Goal: Task Accomplishment & Management: Use online tool/utility

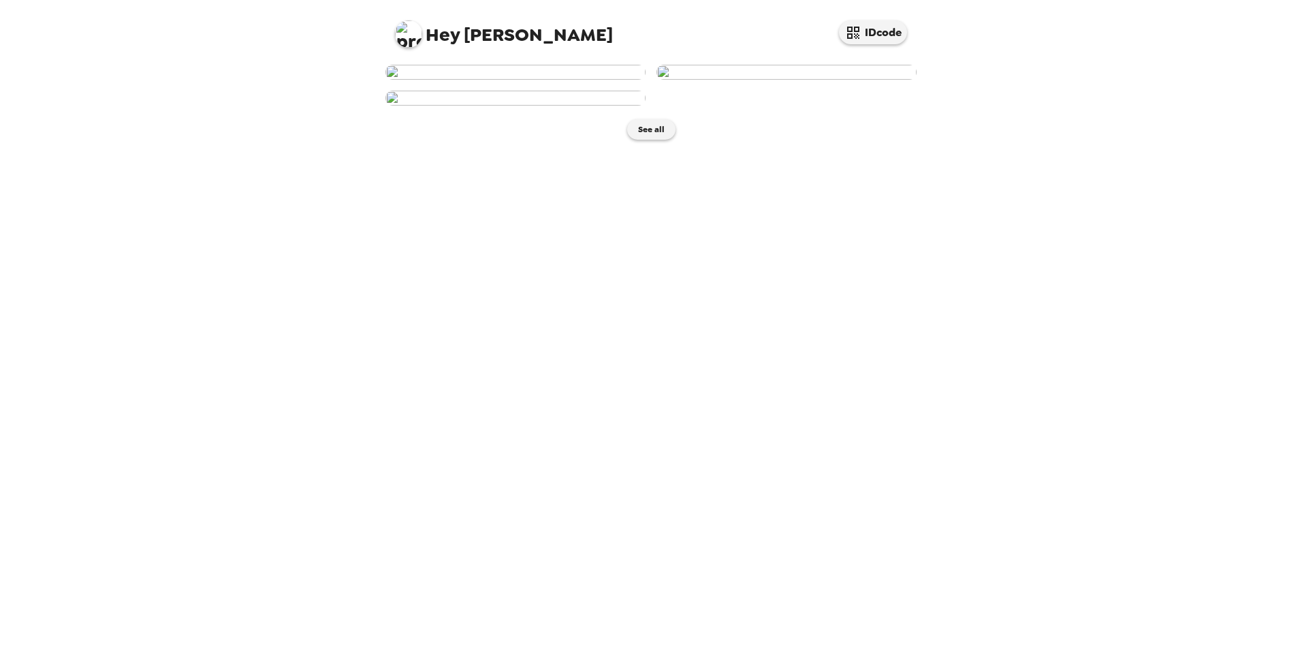
click at [535, 80] on img at bounding box center [515, 72] width 260 height 15
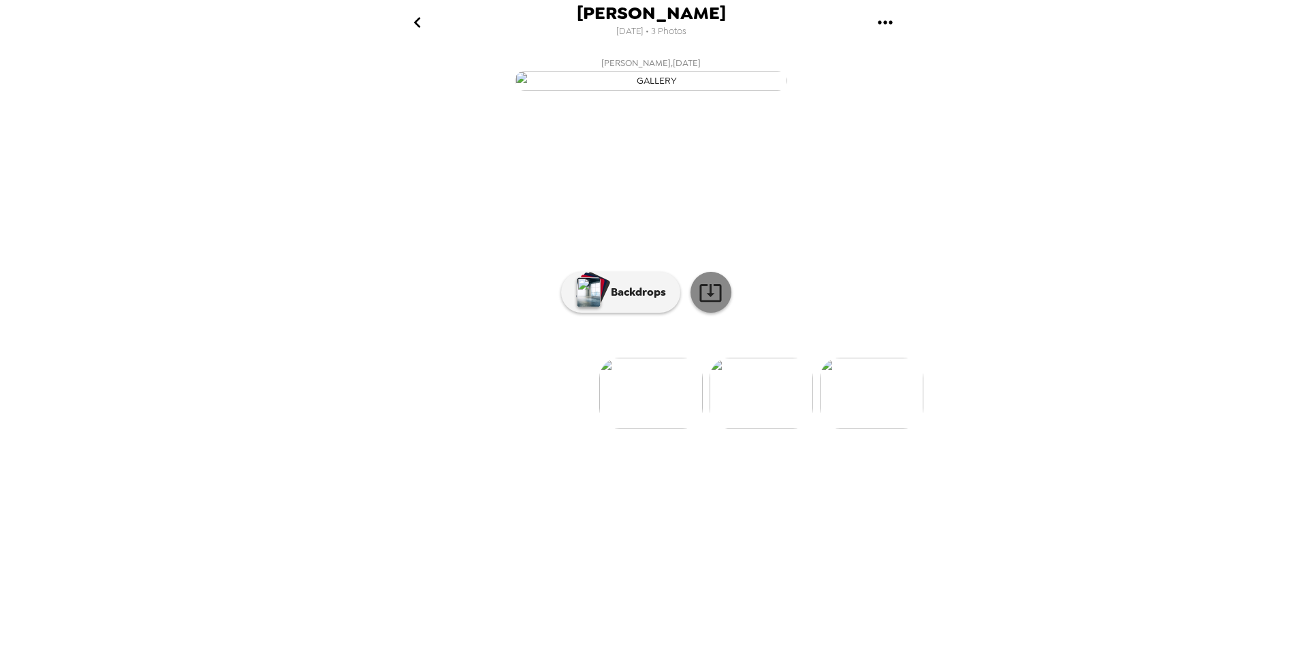
click at [703, 304] on icon at bounding box center [711, 293] width 24 height 24
click at [759, 428] on img at bounding box center [762, 393] width 104 height 71
click at [709, 304] on icon at bounding box center [711, 293] width 24 height 24
click at [757, 428] on img at bounding box center [762, 393] width 104 height 71
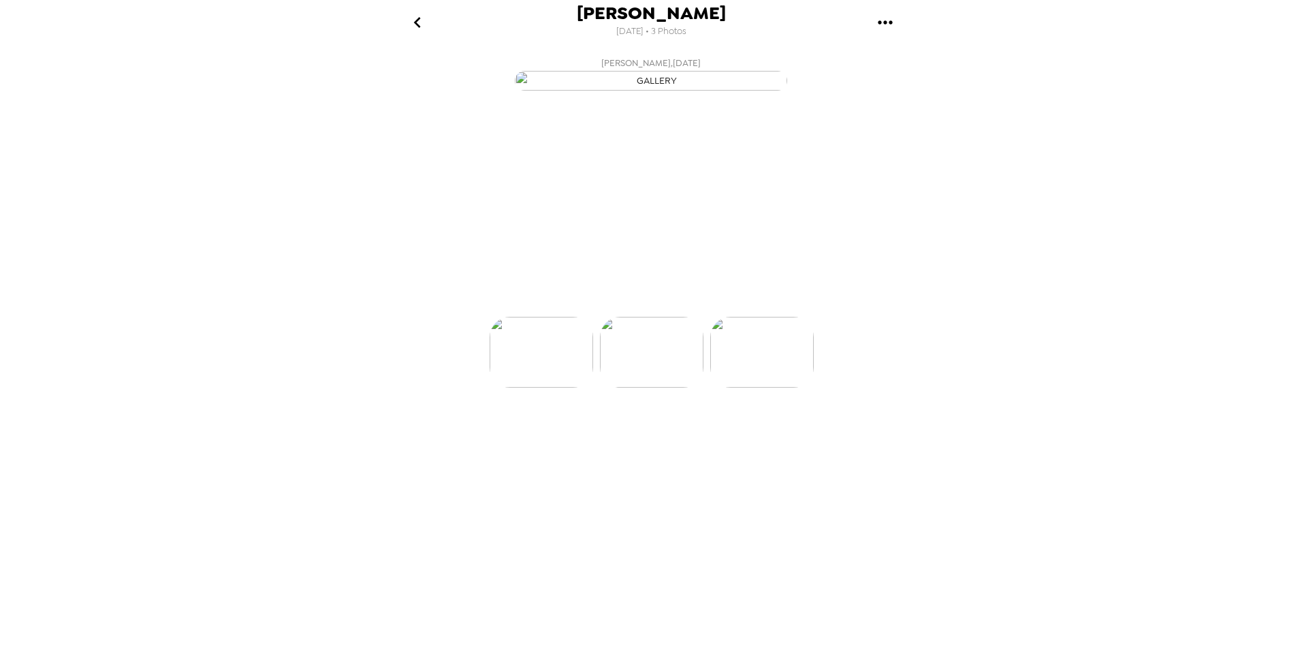
scroll to position [0, 219]
click at [717, 304] on icon at bounding box center [711, 293] width 24 height 24
drag, startPoint x: 450, startPoint y: 535, endPoint x: 498, endPoint y: 513, distance: 52.4
click at [450, 428] on img at bounding box center [433, 393] width 104 height 71
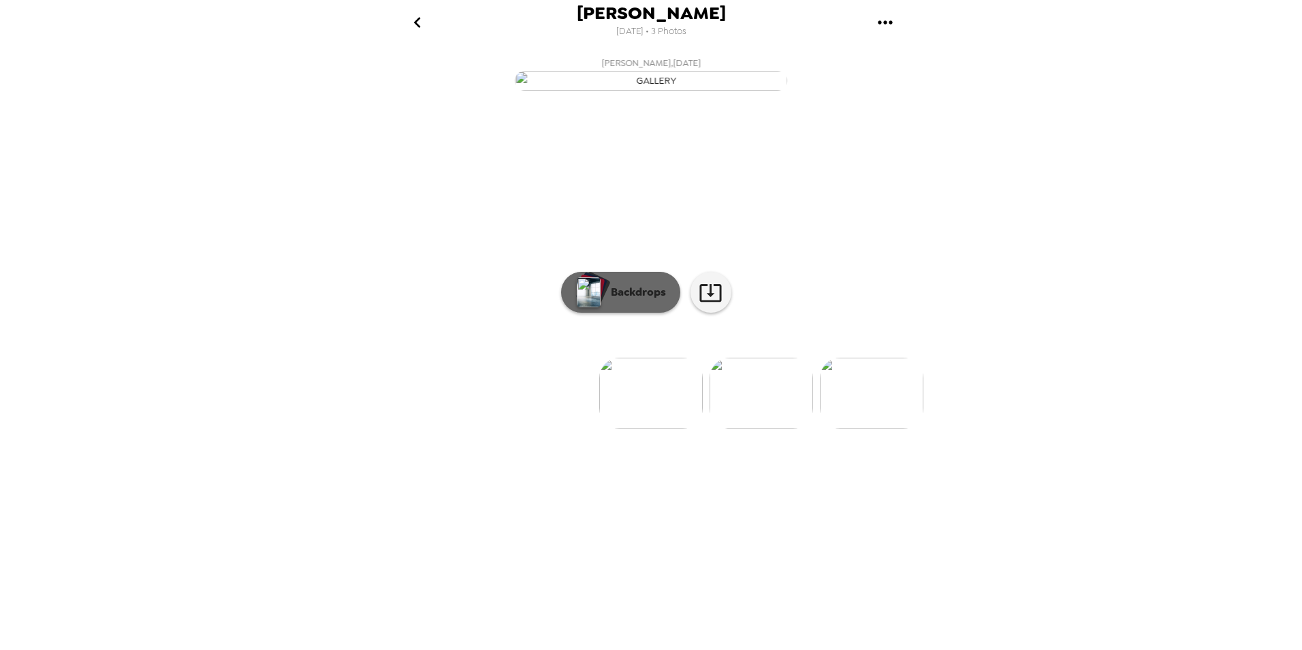
click at [620, 300] on p "Backdrops" at bounding box center [635, 292] width 62 height 16
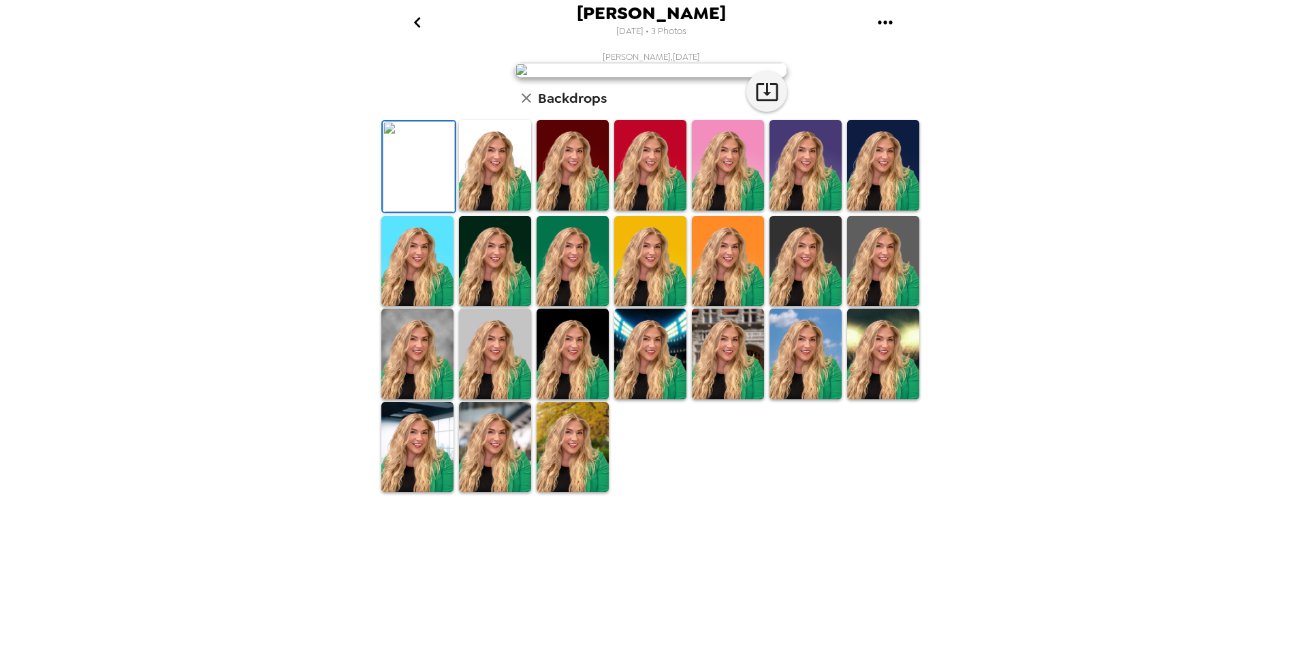
click at [493, 210] on img at bounding box center [495, 165] width 72 height 91
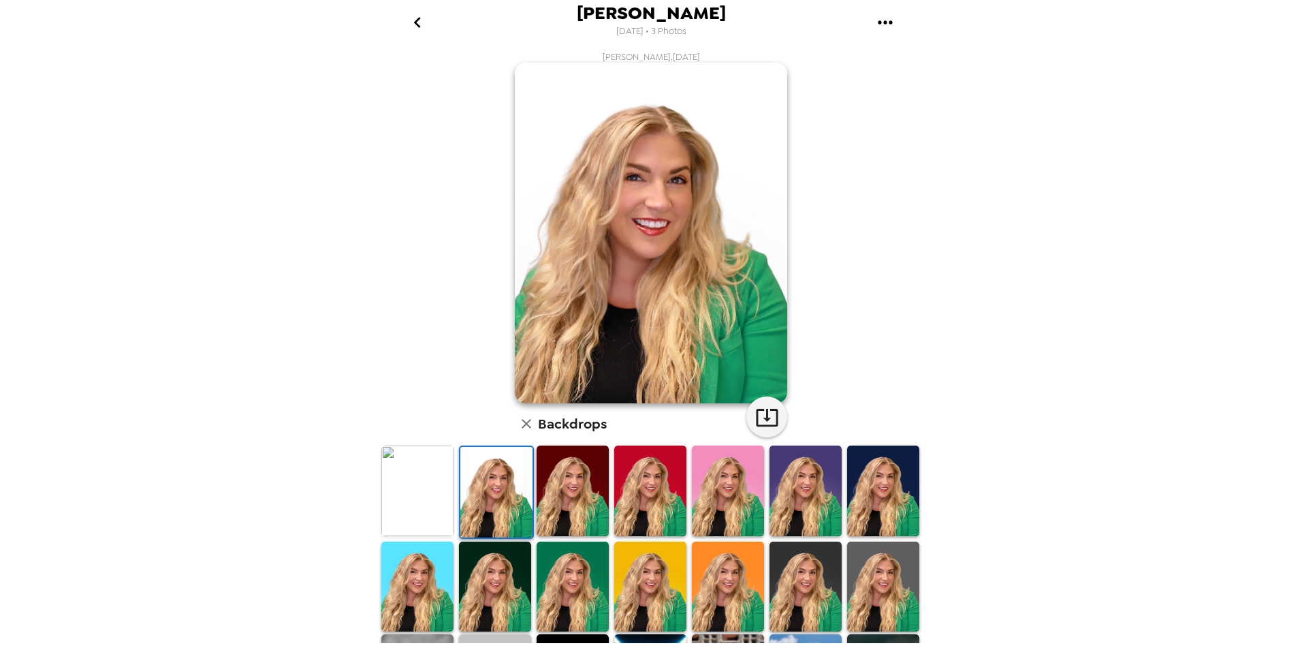
scroll to position [168, 0]
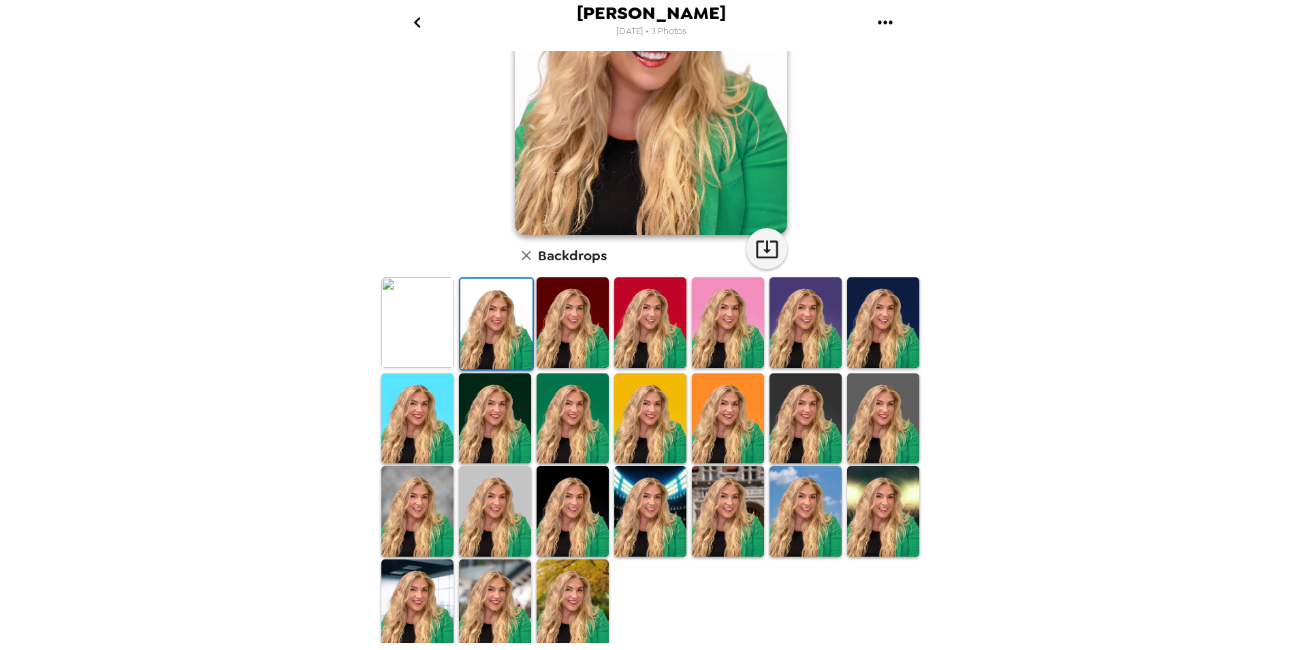
click at [716, 518] on img at bounding box center [728, 511] width 72 height 91
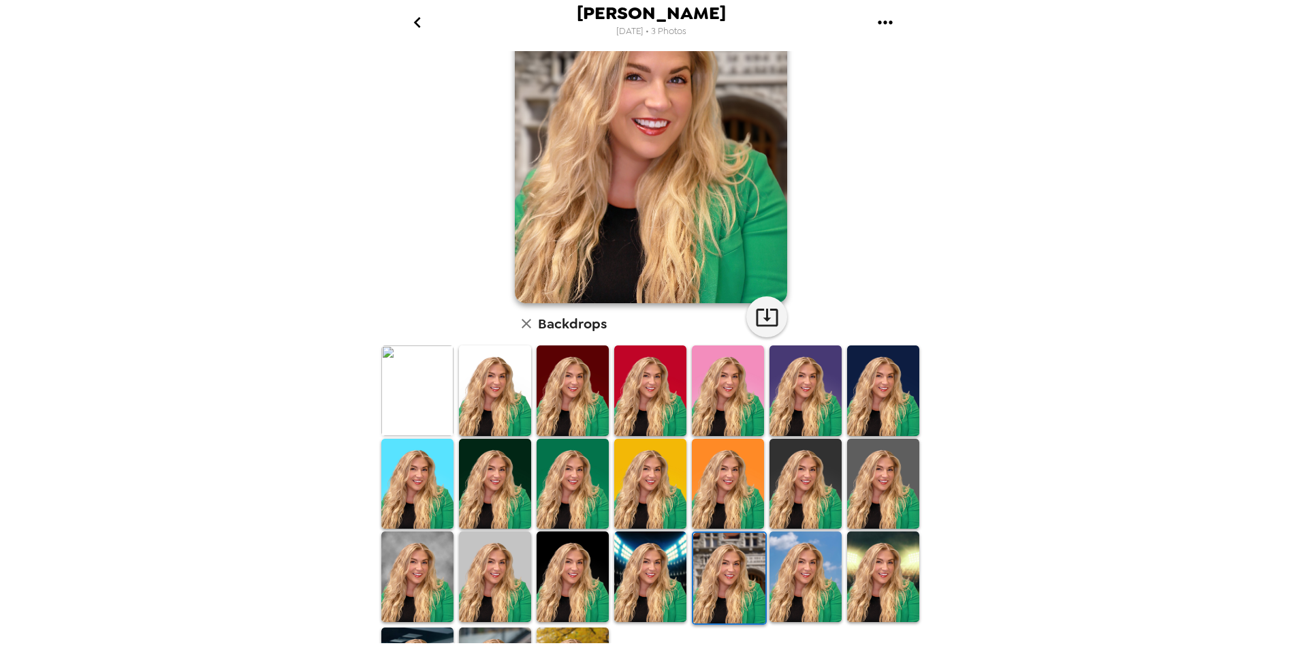
scroll to position [0, 0]
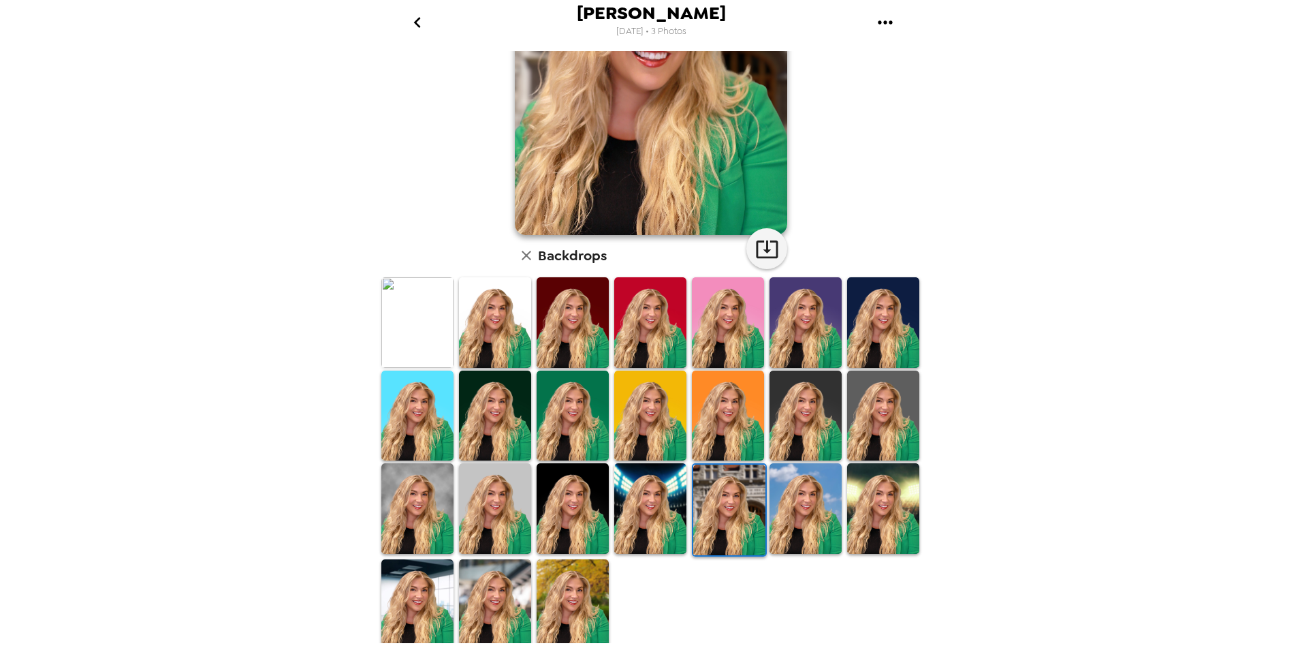
click at [574, 582] on img at bounding box center [573, 604] width 72 height 91
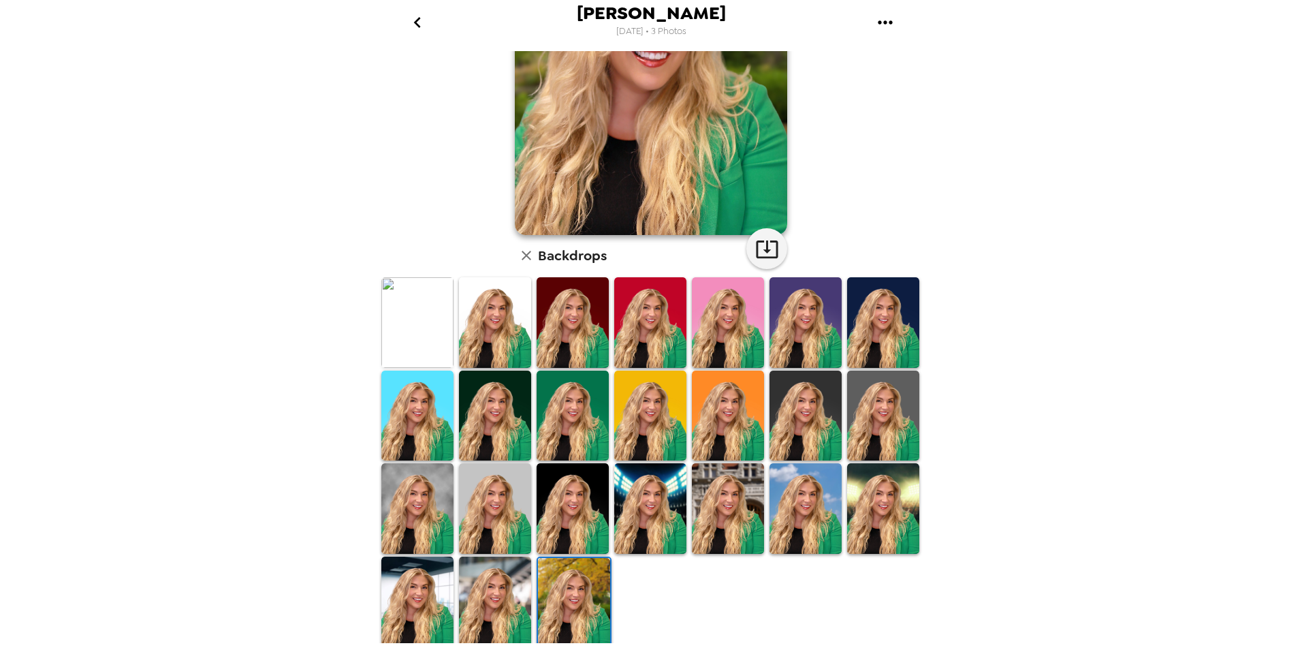
scroll to position [32, 0]
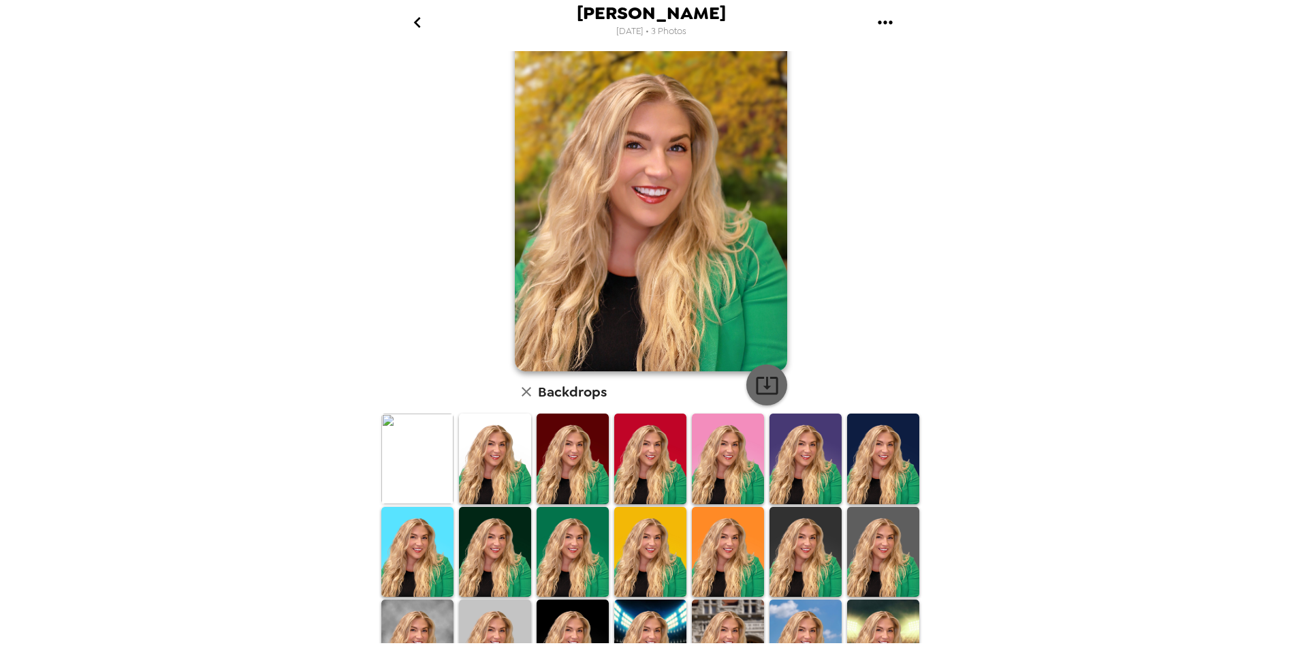
click at [763, 382] on icon "button" at bounding box center [767, 385] width 24 height 24
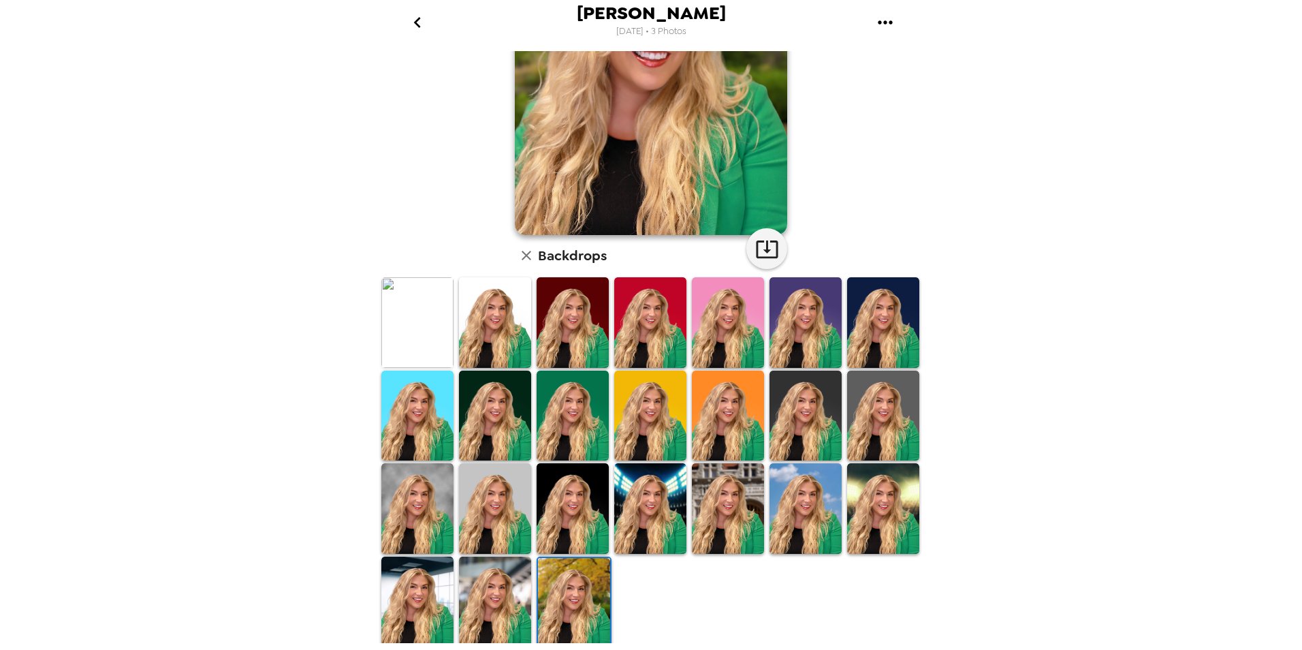
click at [498, 572] on img at bounding box center [495, 601] width 72 height 91
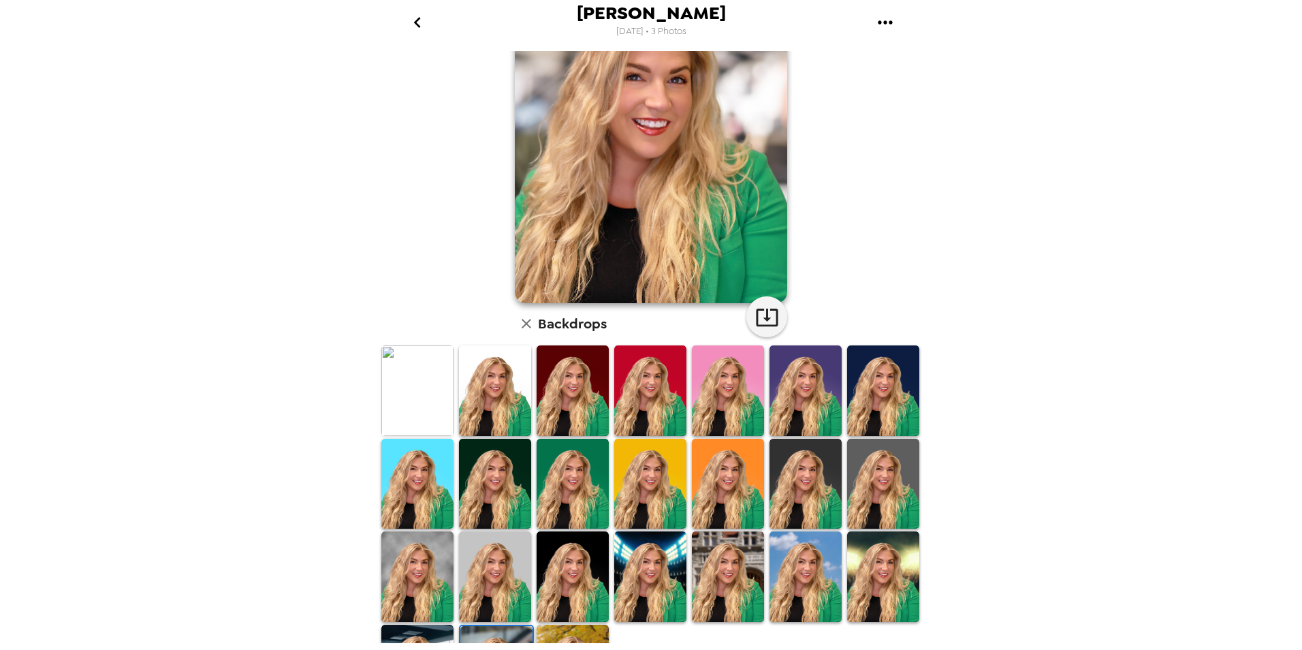
scroll to position [0, 0]
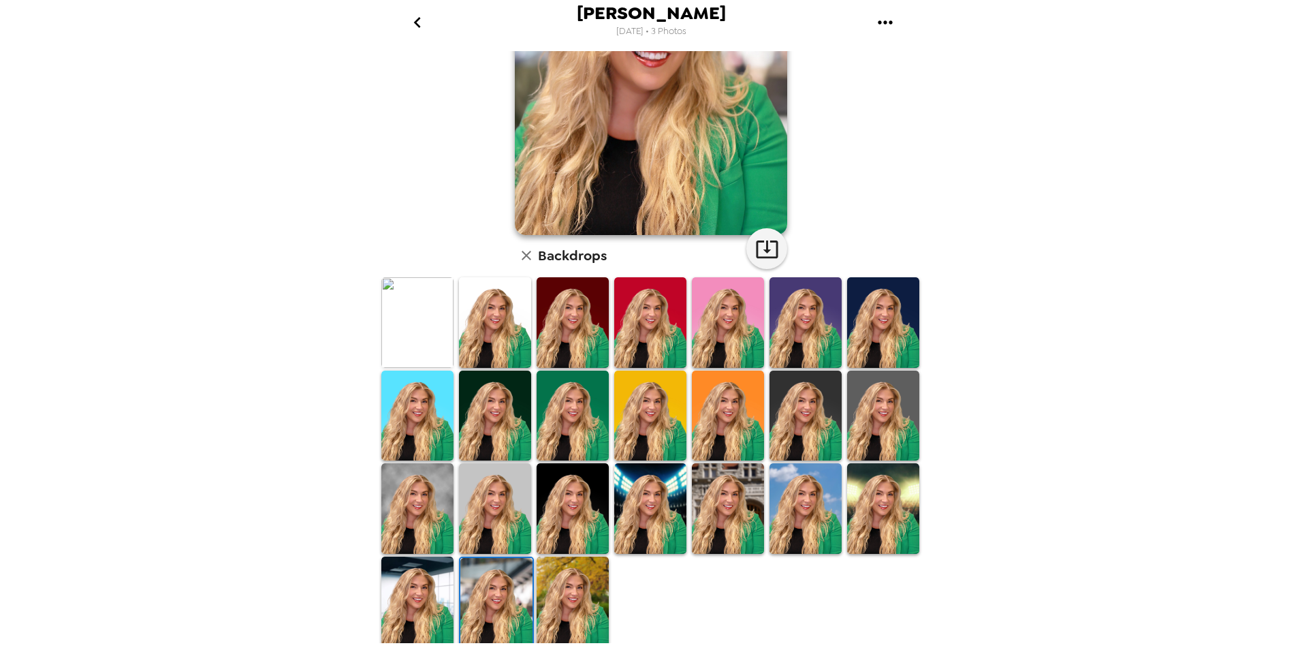
click at [416, 582] on img at bounding box center [417, 601] width 72 height 91
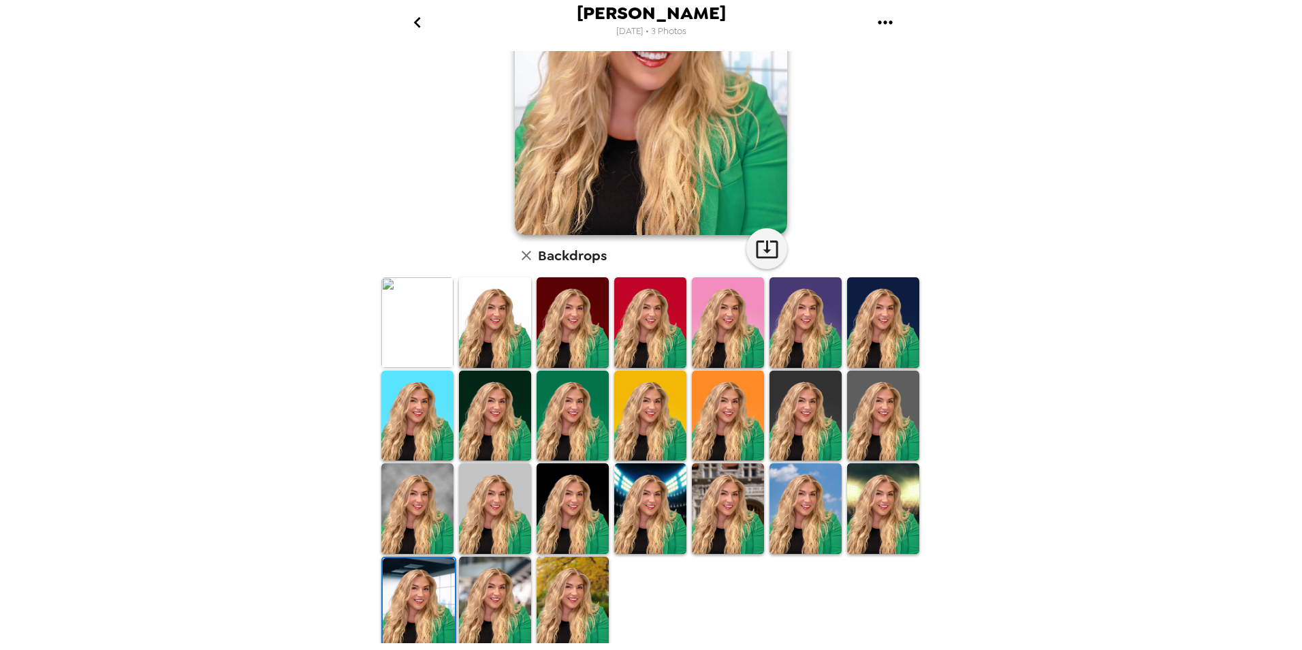
click at [892, 505] on img at bounding box center [883, 508] width 72 height 91
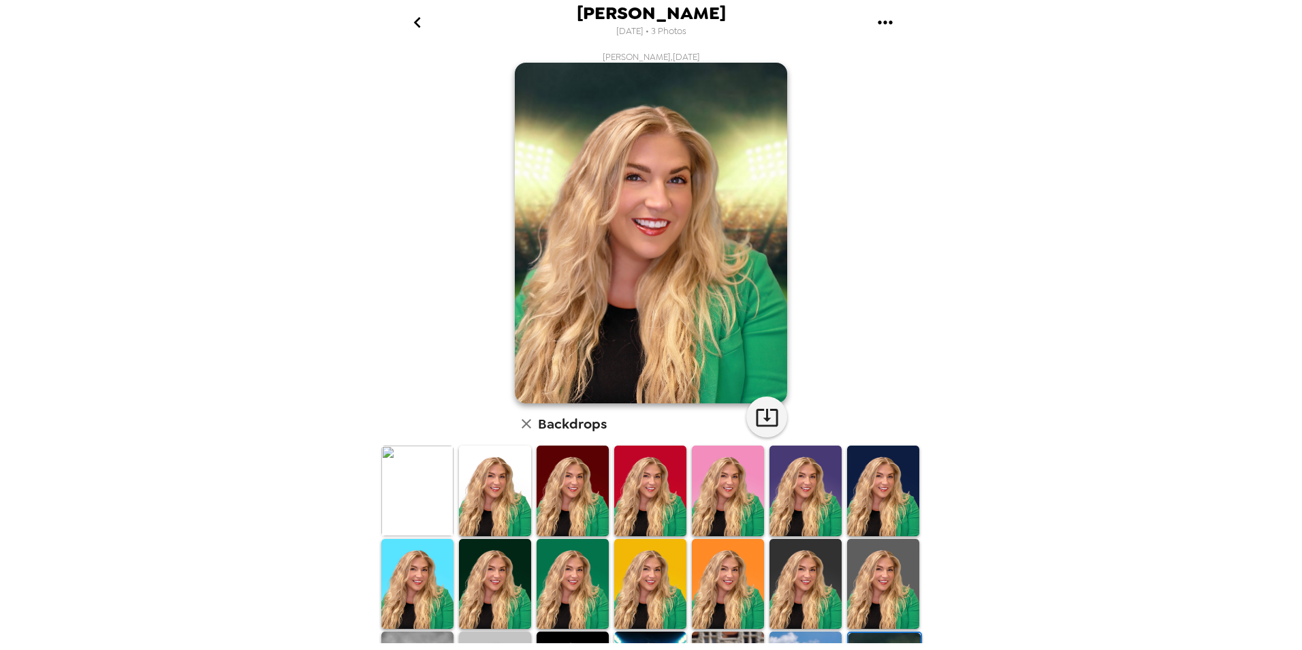
scroll to position [136, 0]
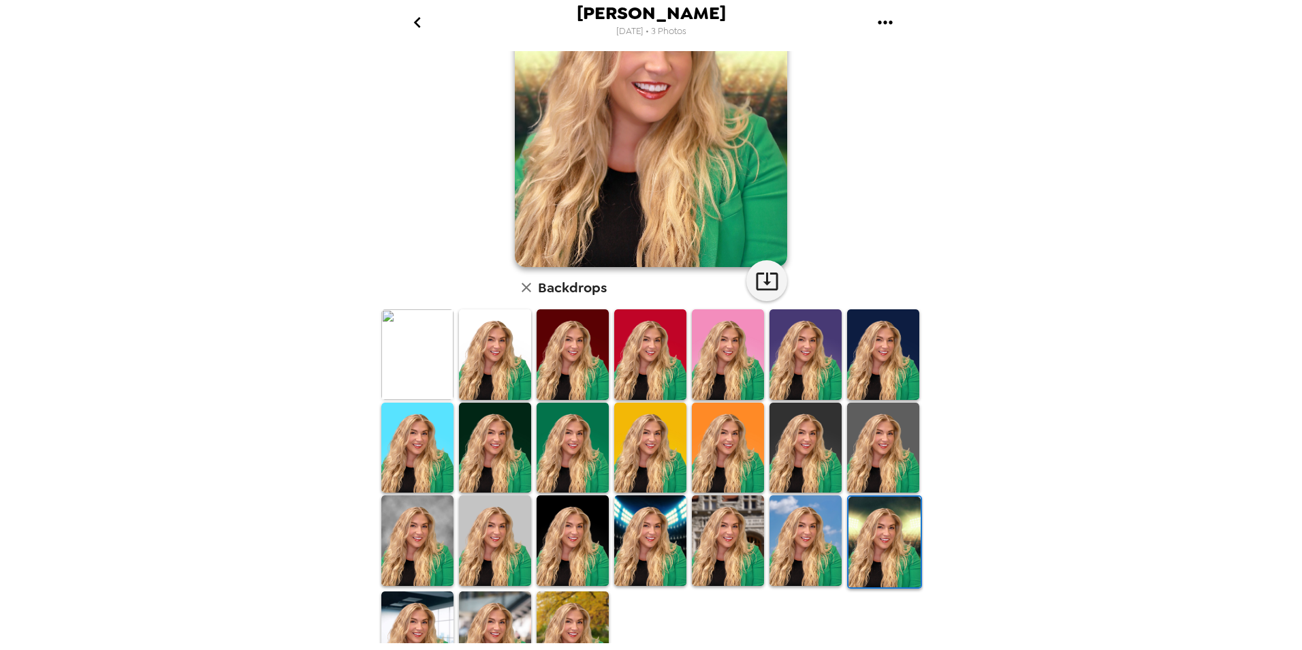
click at [812, 537] on img at bounding box center [805, 540] width 72 height 91
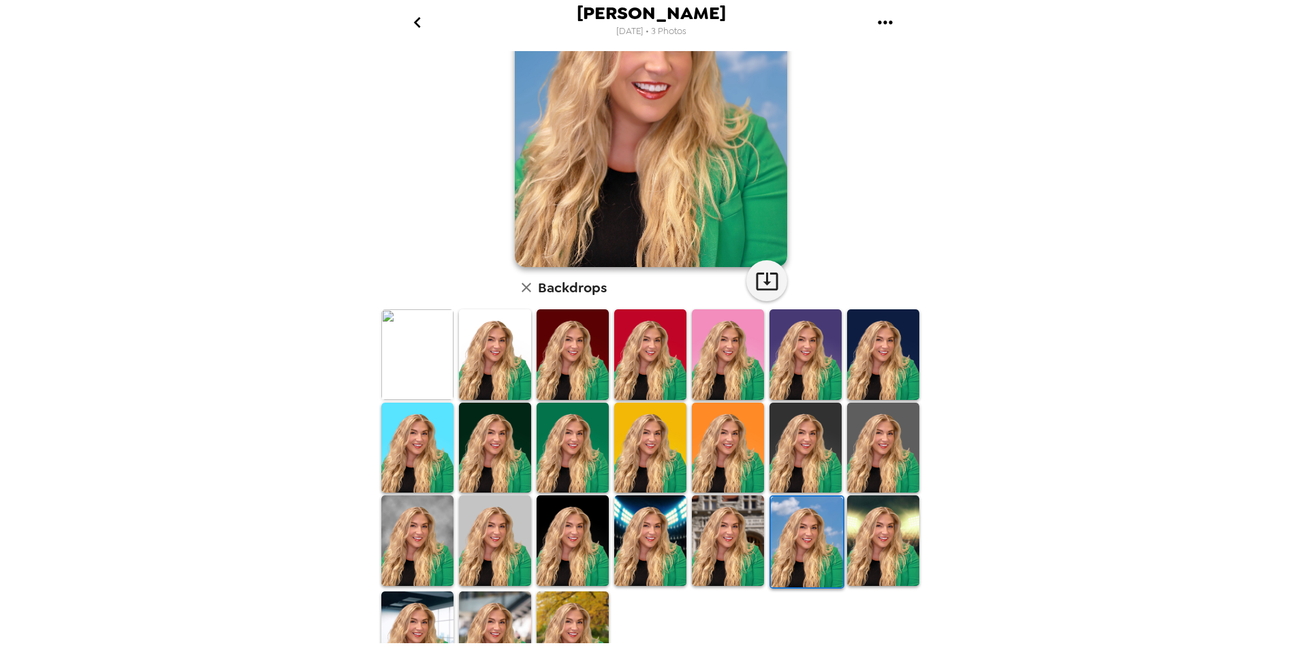
click at [646, 535] on img at bounding box center [650, 540] width 72 height 91
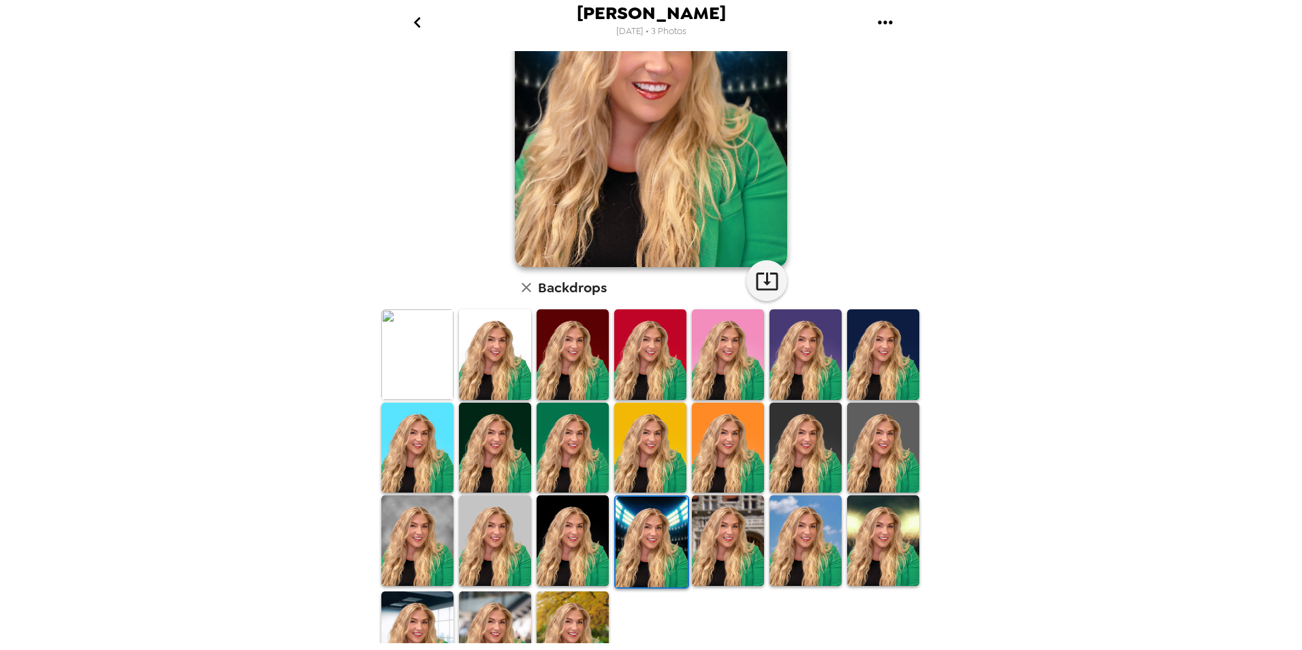
scroll to position [0, 0]
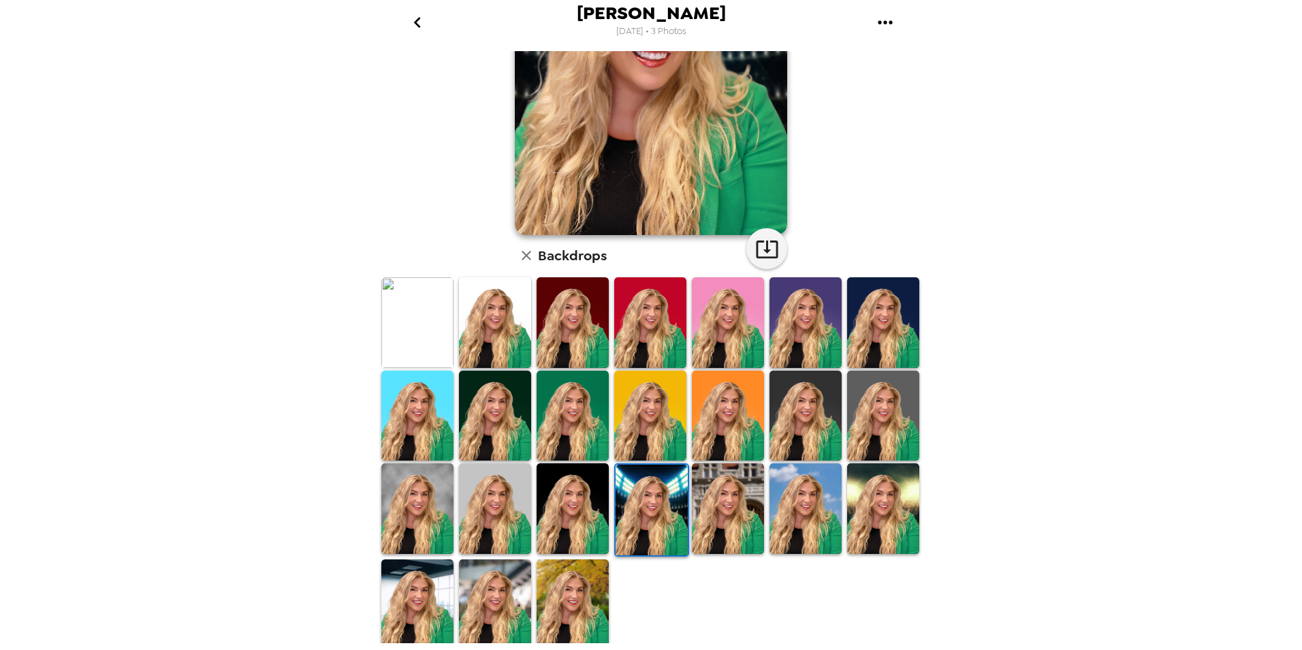
click at [570, 516] on img at bounding box center [573, 508] width 72 height 91
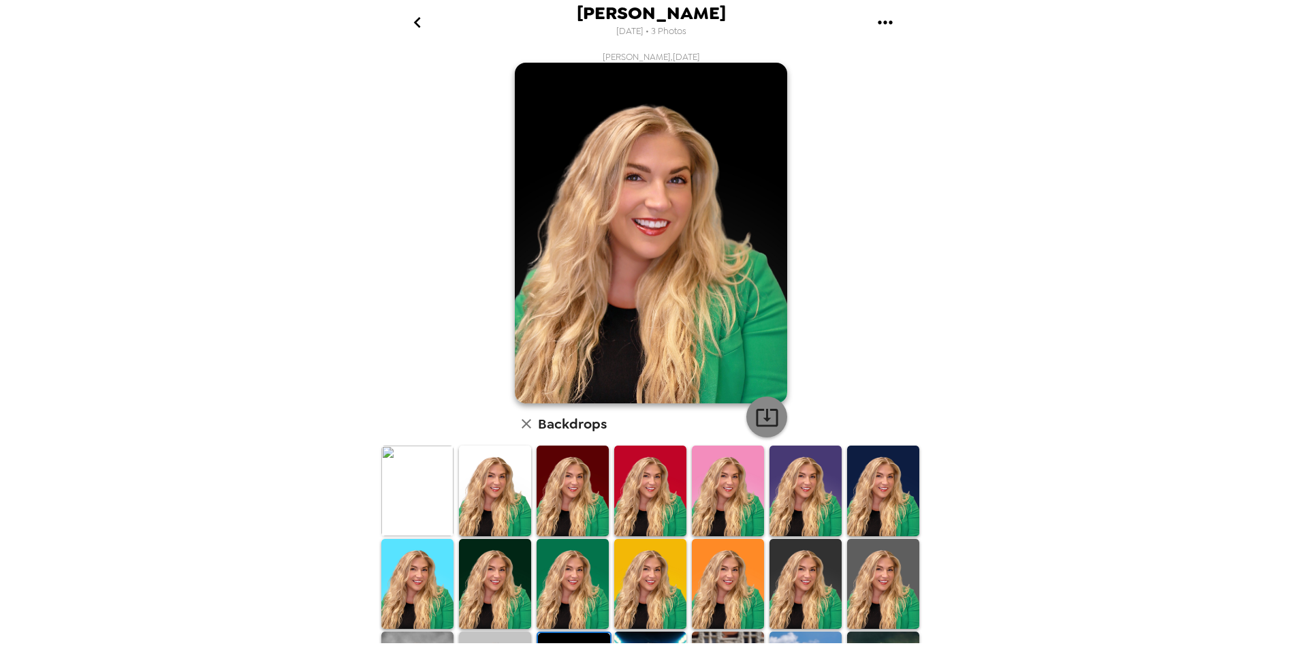
click at [756, 413] on icon "button" at bounding box center [767, 418] width 22 height 18
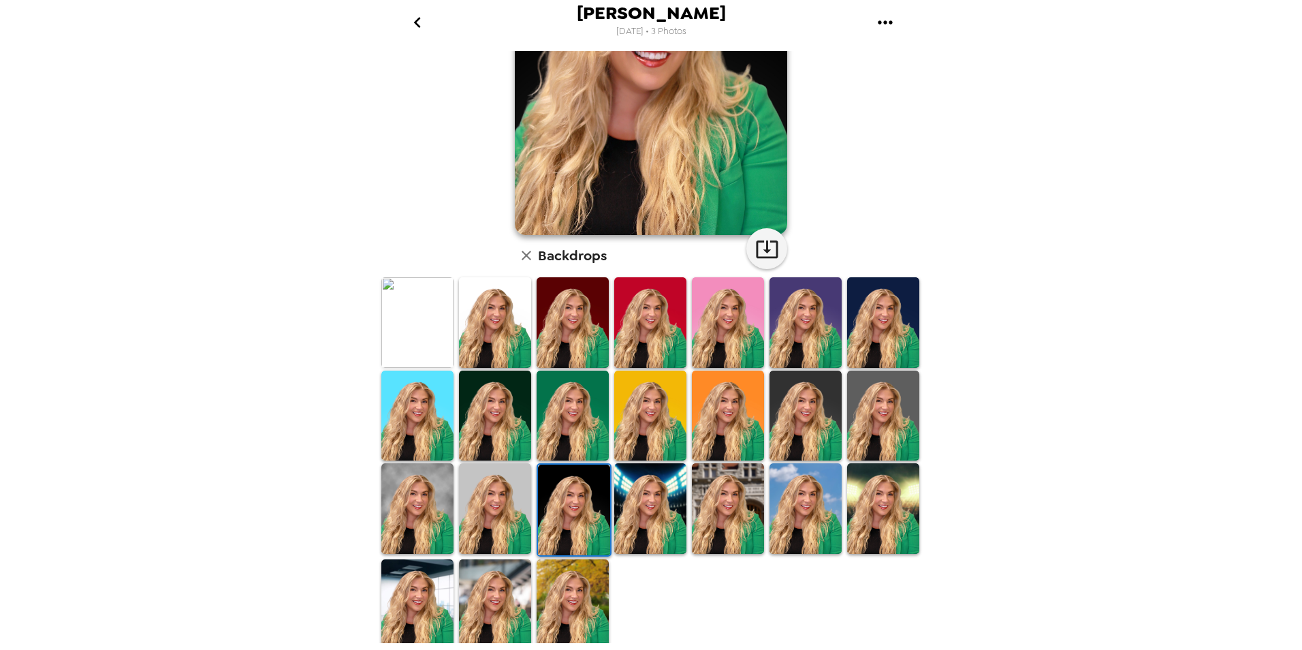
click at [510, 505] on img at bounding box center [495, 508] width 72 height 91
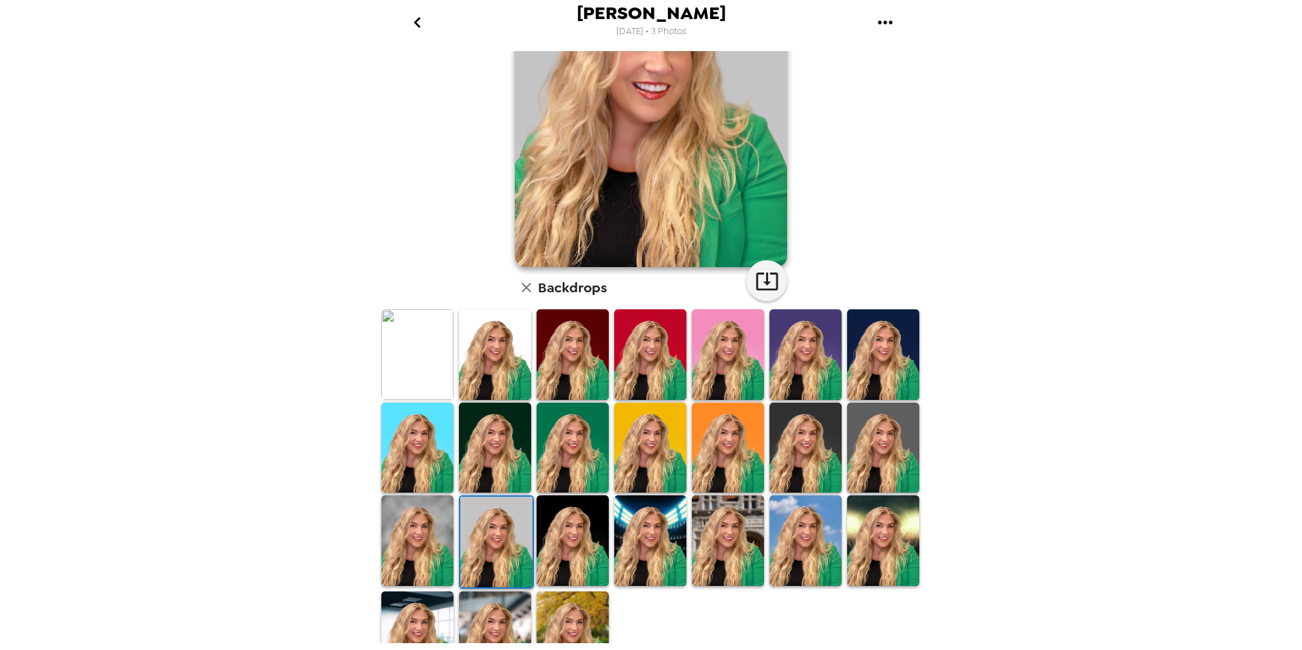
click at [396, 542] on img at bounding box center [417, 540] width 72 height 91
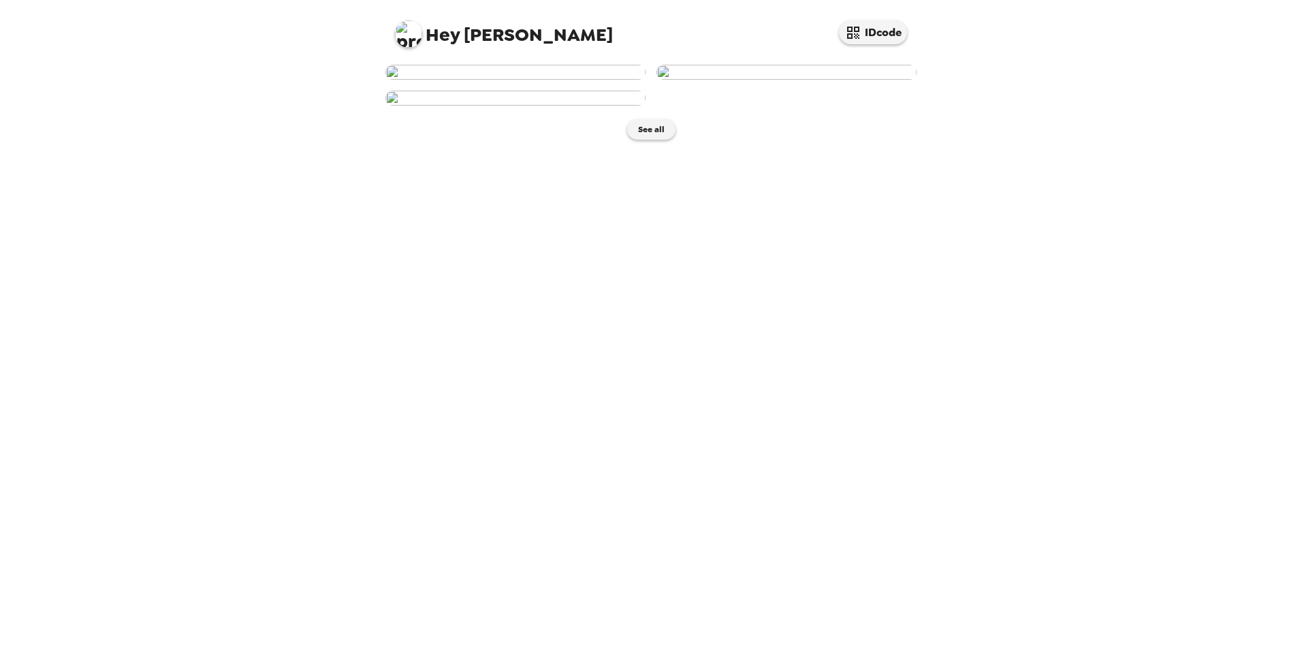
click at [803, 80] on img at bounding box center [786, 72] width 260 height 15
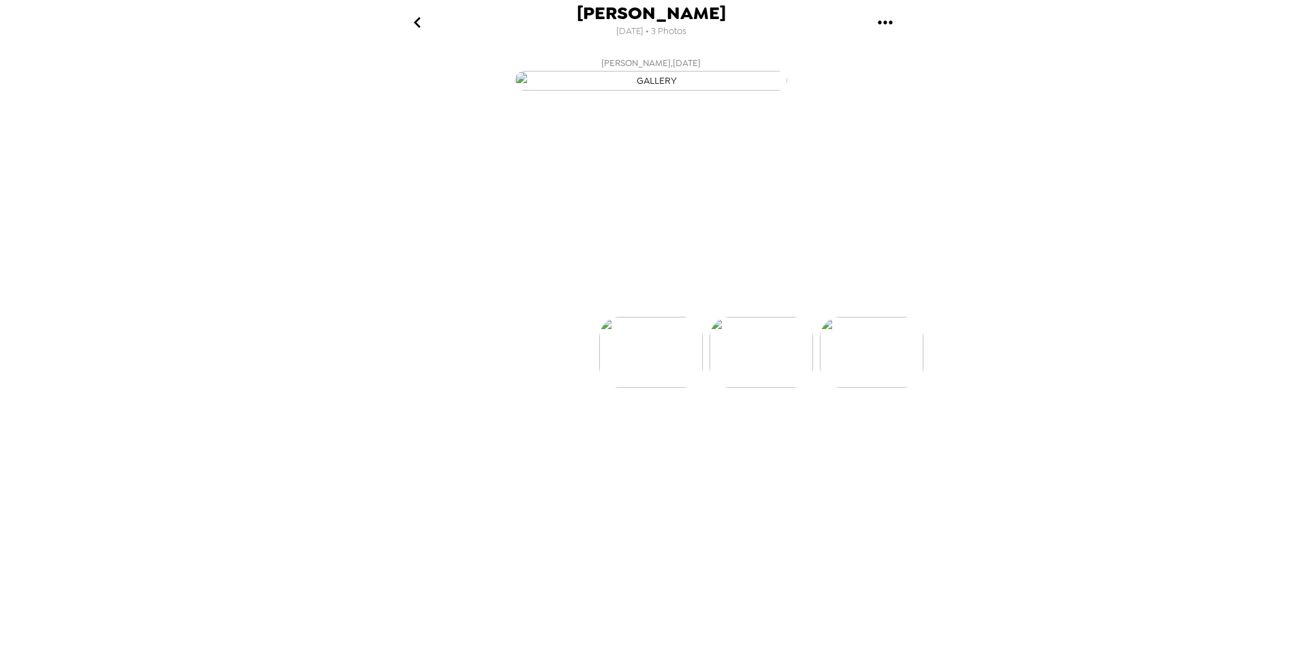
scroll to position [0, 110]
click at [648, 313] on button "Backdrops" at bounding box center [620, 292] width 119 height 41
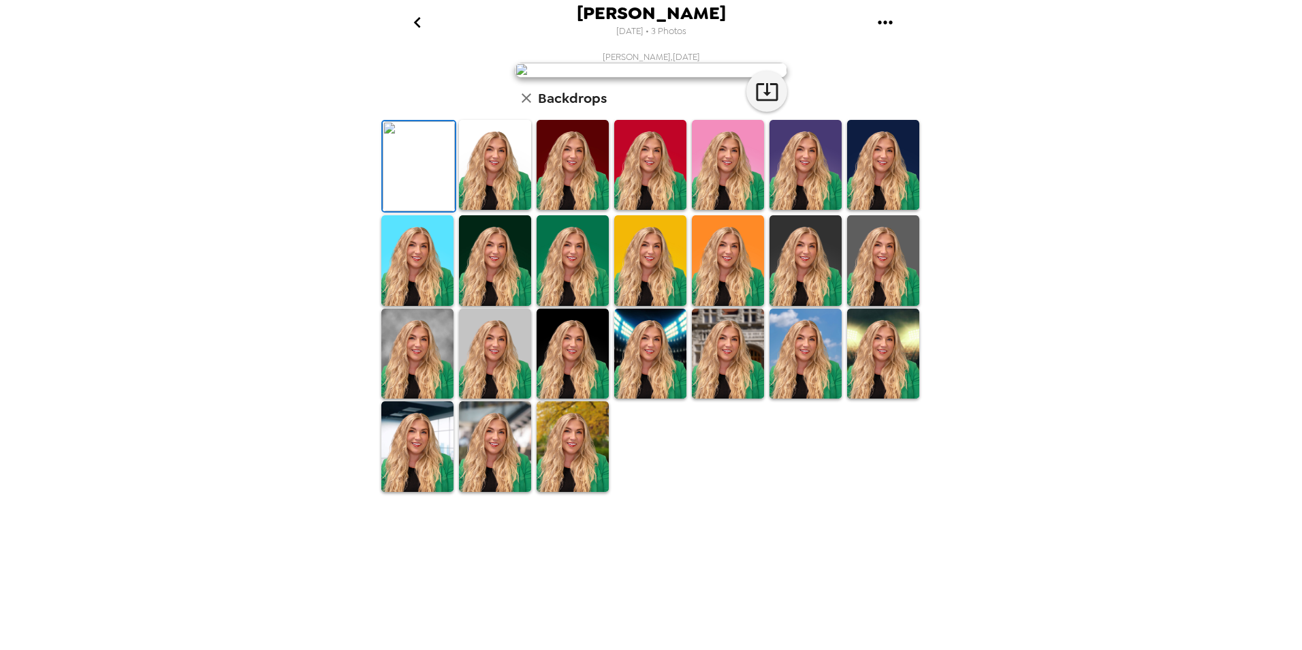
scroll to position [136, 0]
click at [496, 210] on img at bounding box center [495, 165] width 72 height 90
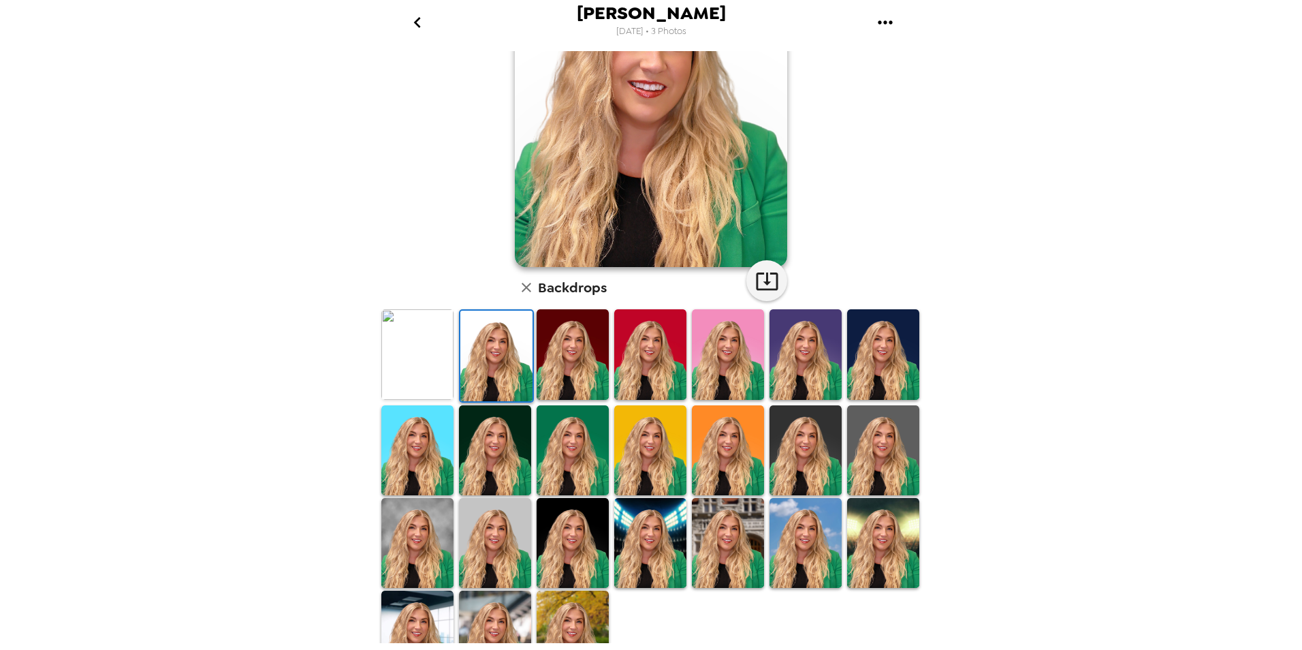
click at [490, 594] on img at bounding box center [495, 635] width 72 height 90
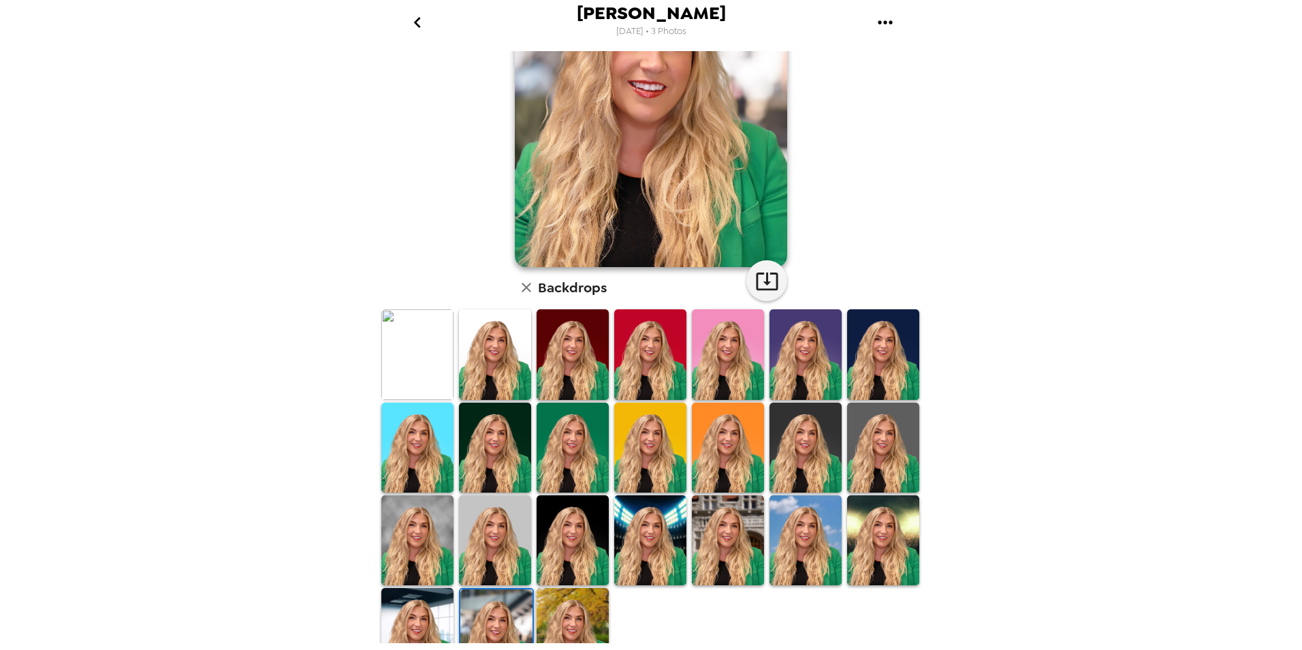
scroll to position [0, 0]
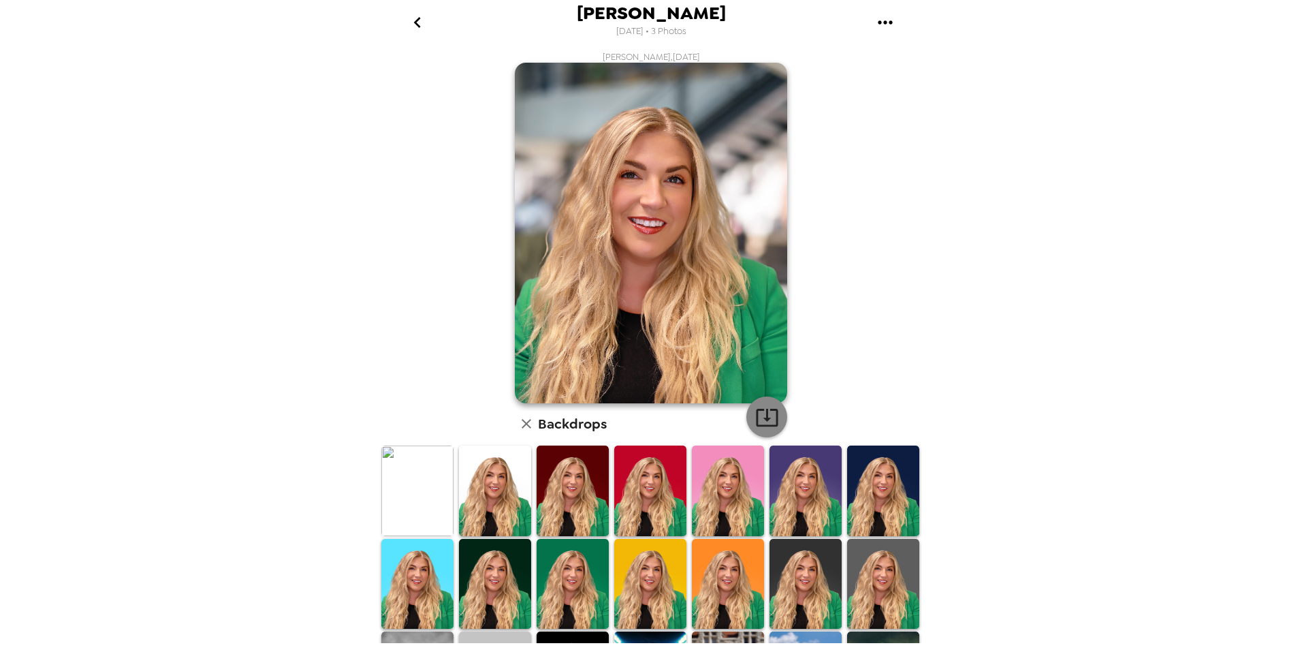
click at [769, 417] on icon "button" at bounding box center [767, 417] width 24 height 24
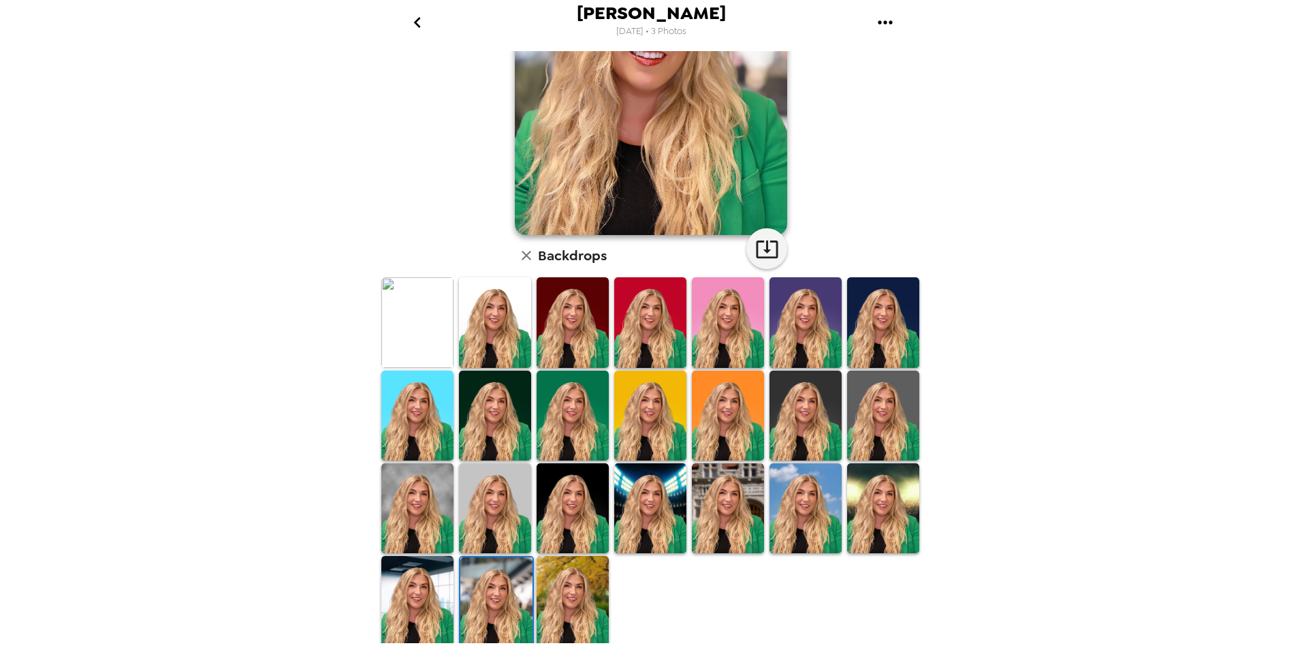
drag, startPoint x: 417, startPoint y: 586, endPoint x: 437, endPoint y: 577, distance: 21.6
click at [417, 585] on img at bounding box center [417, 601] width 72 height 90
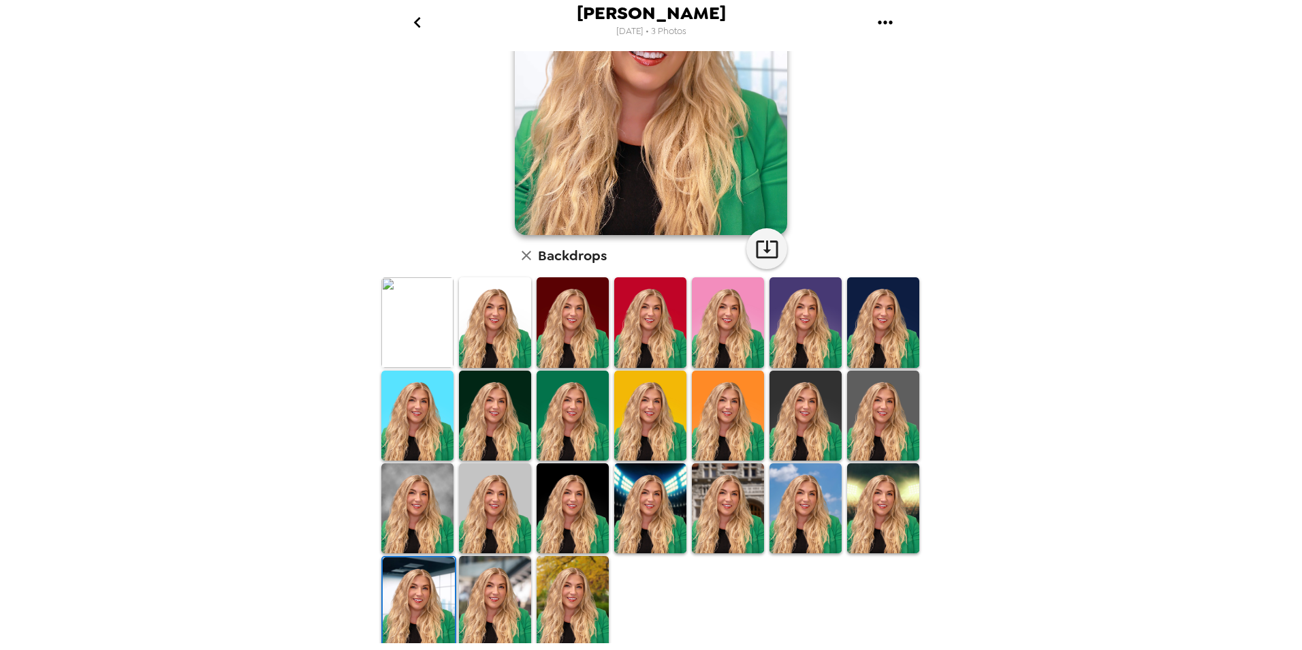
click at [853, 506] on img at bounding box center [883, 508] width 72 height 90
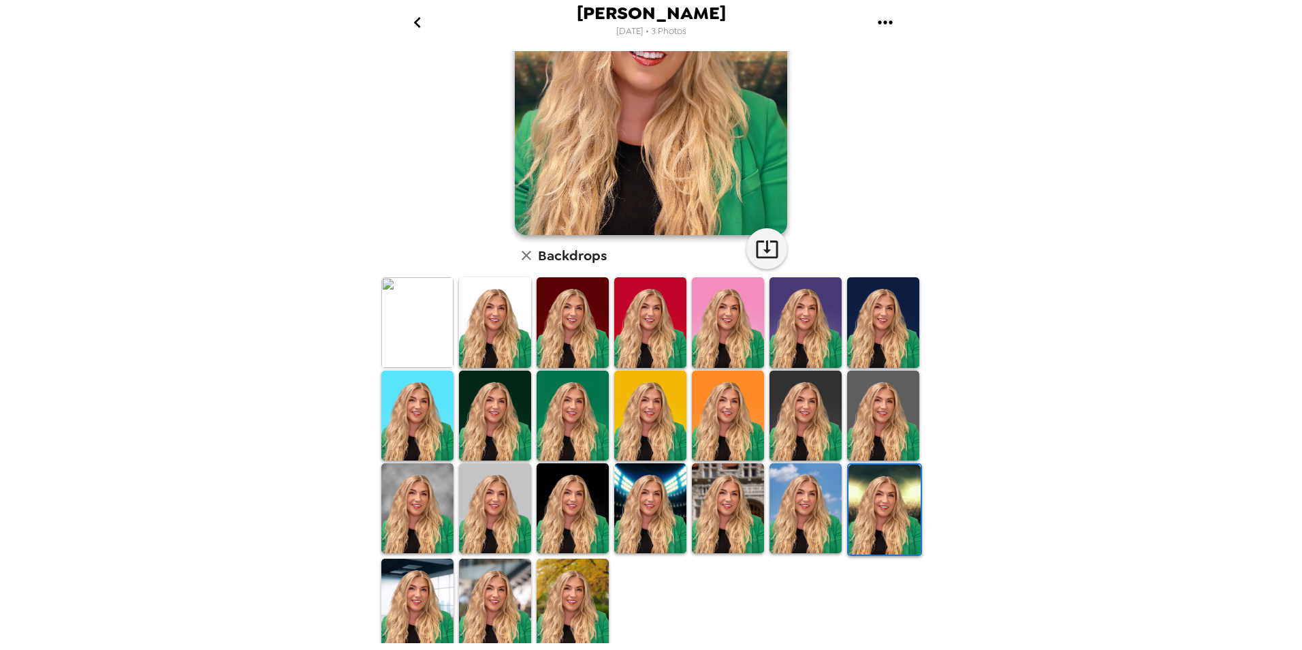
click at [727, 509] on img at bounding box center [728, 508] width 72 height 90
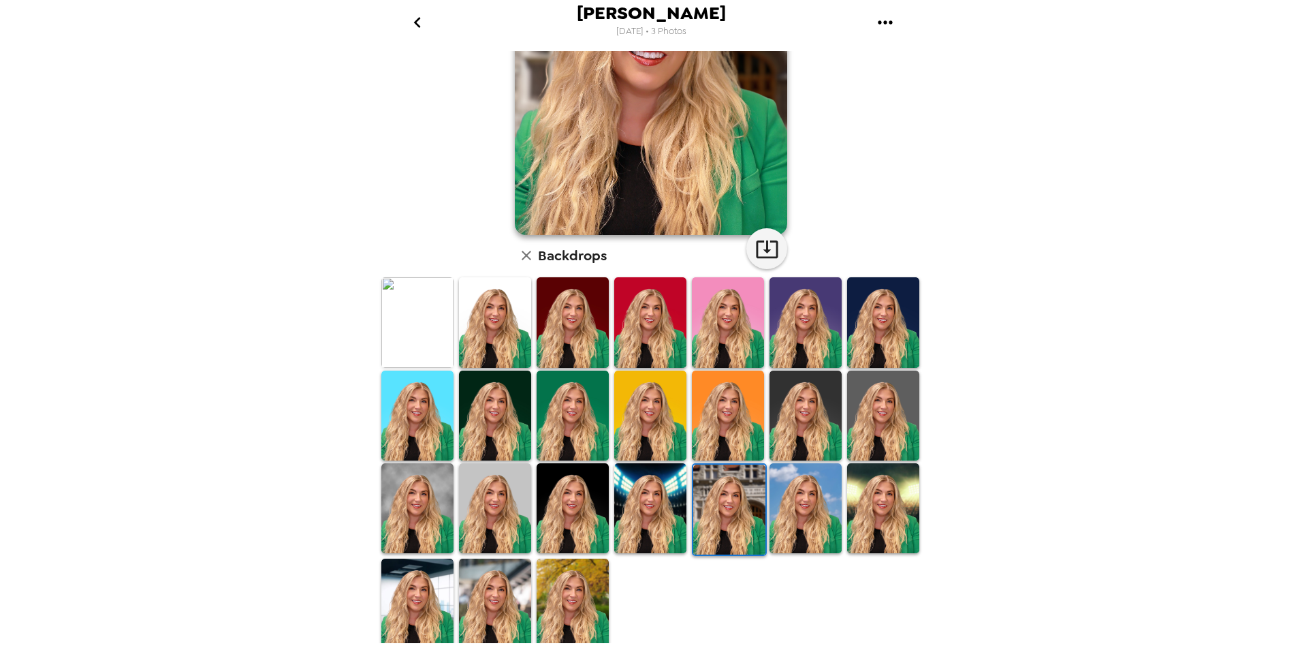
click at [578, 510] on img at bounding box center [573, 508] width 72 height 90
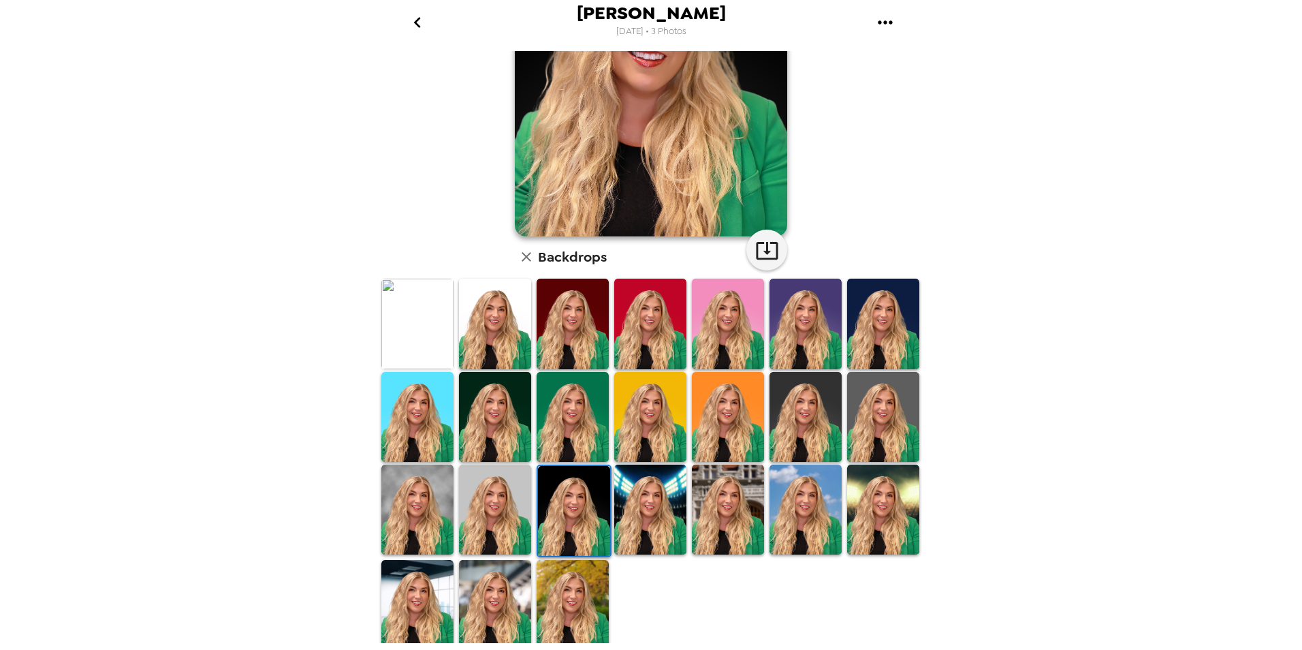
scroll to position [0, 0]
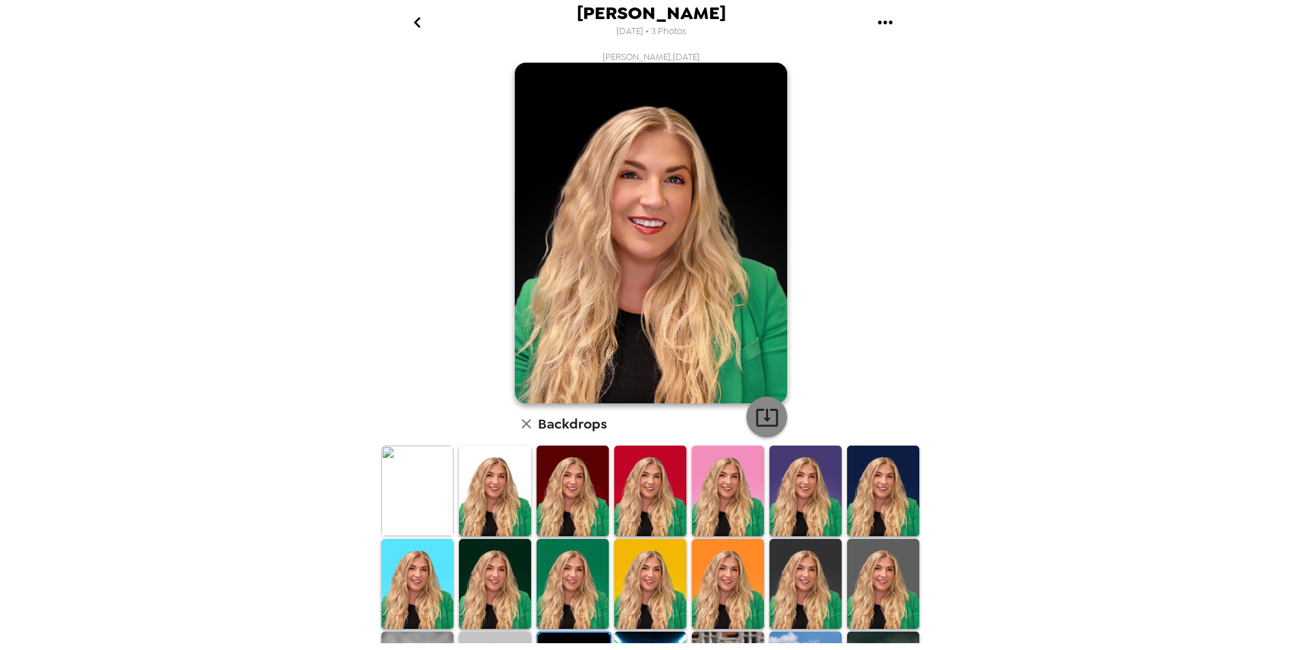
click at [756, 413] on icon "button" at bounding box center [767, 418] width 22 height 18
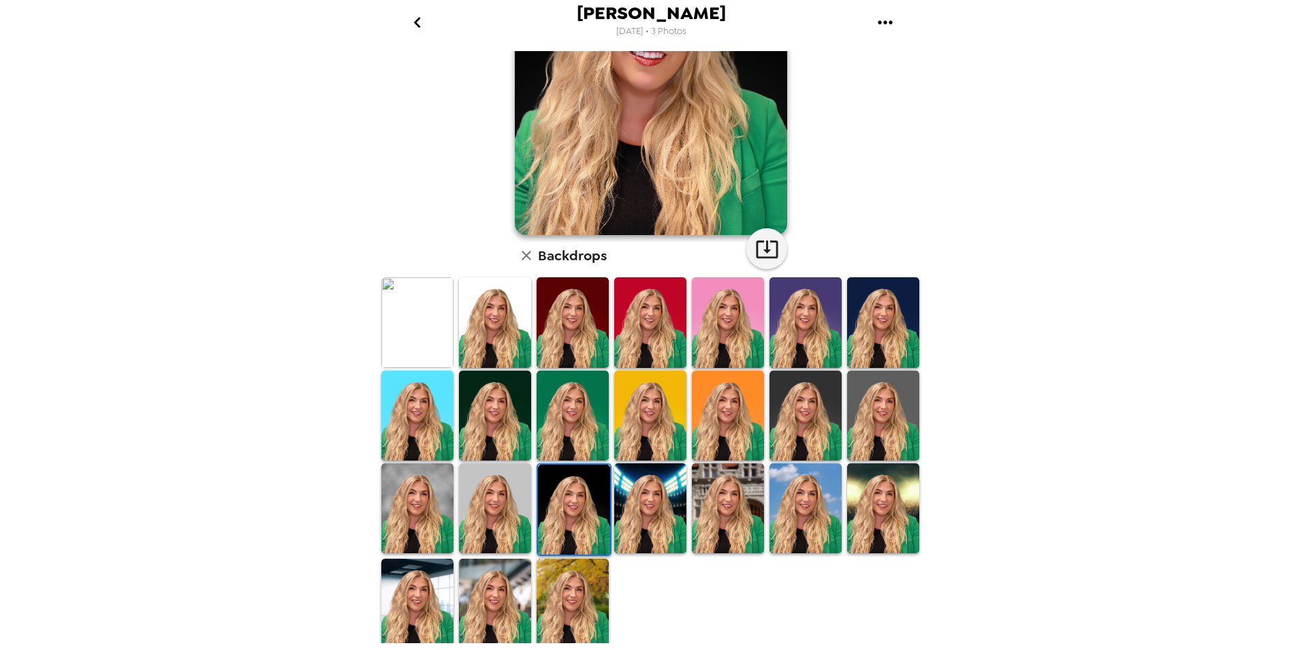
click at [428, 504] on img at bounding box center [417, 508] width 72 height 90
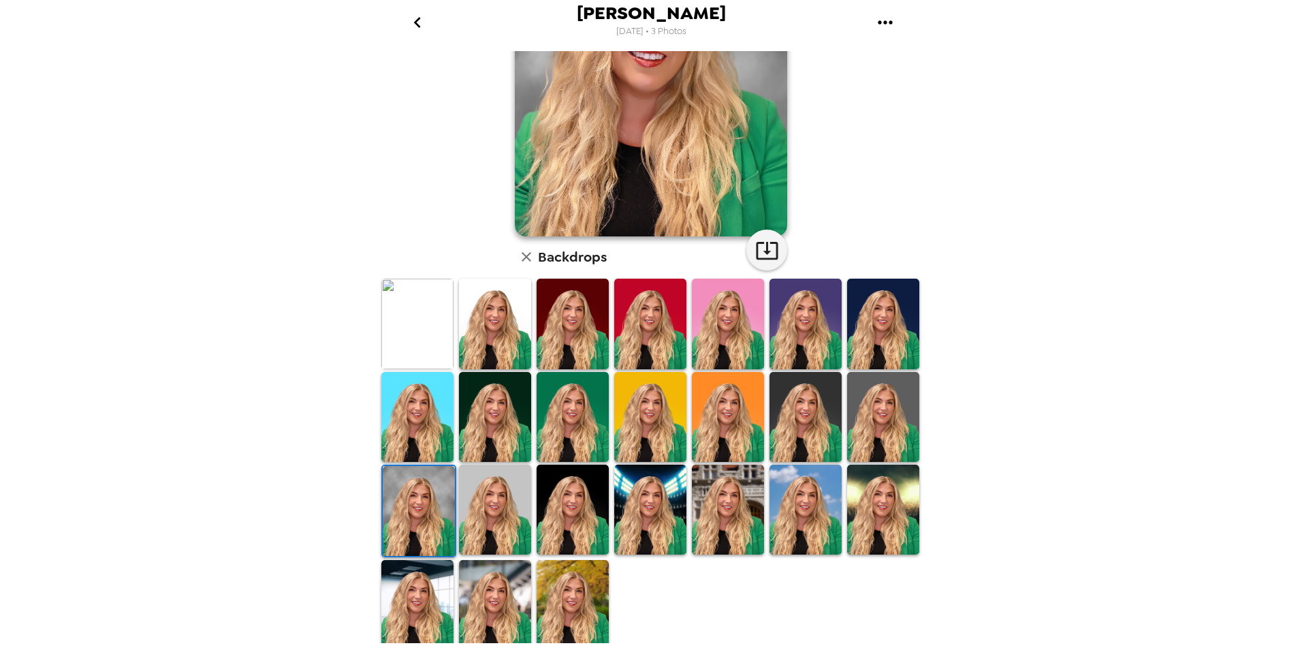
scroll to position [31, 0]
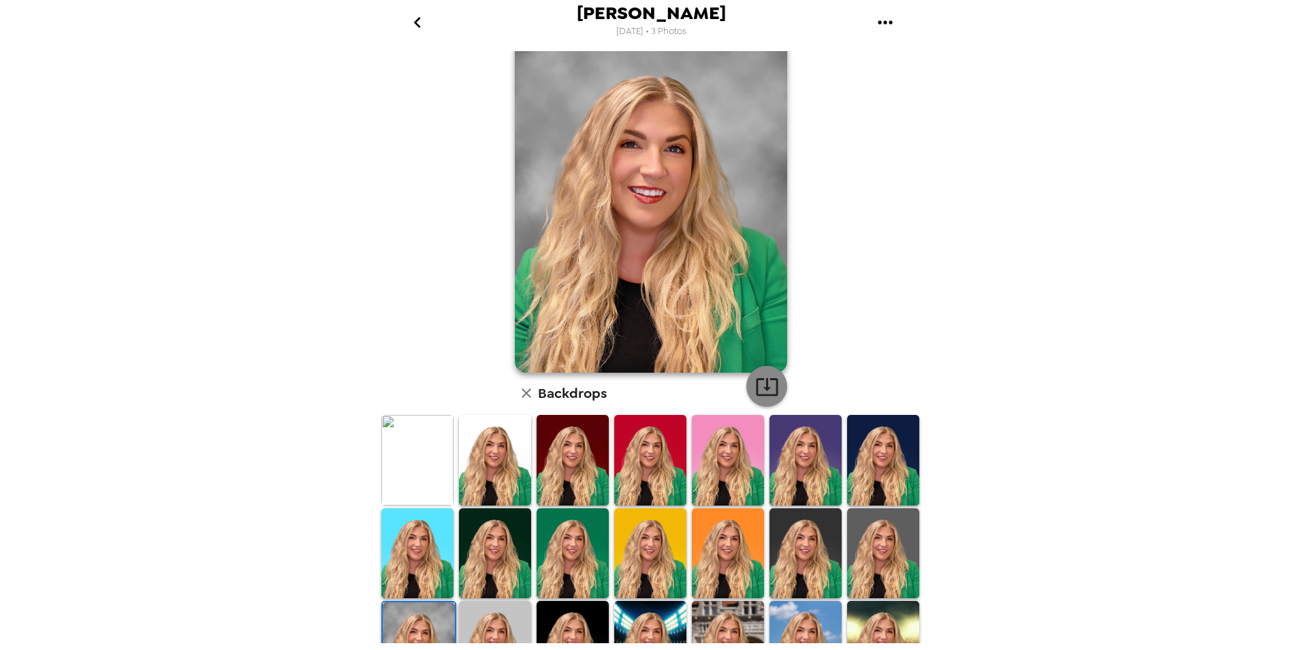
click at [764, 385] on icon "button" at bounding box center [767, 387] width 24 height 24
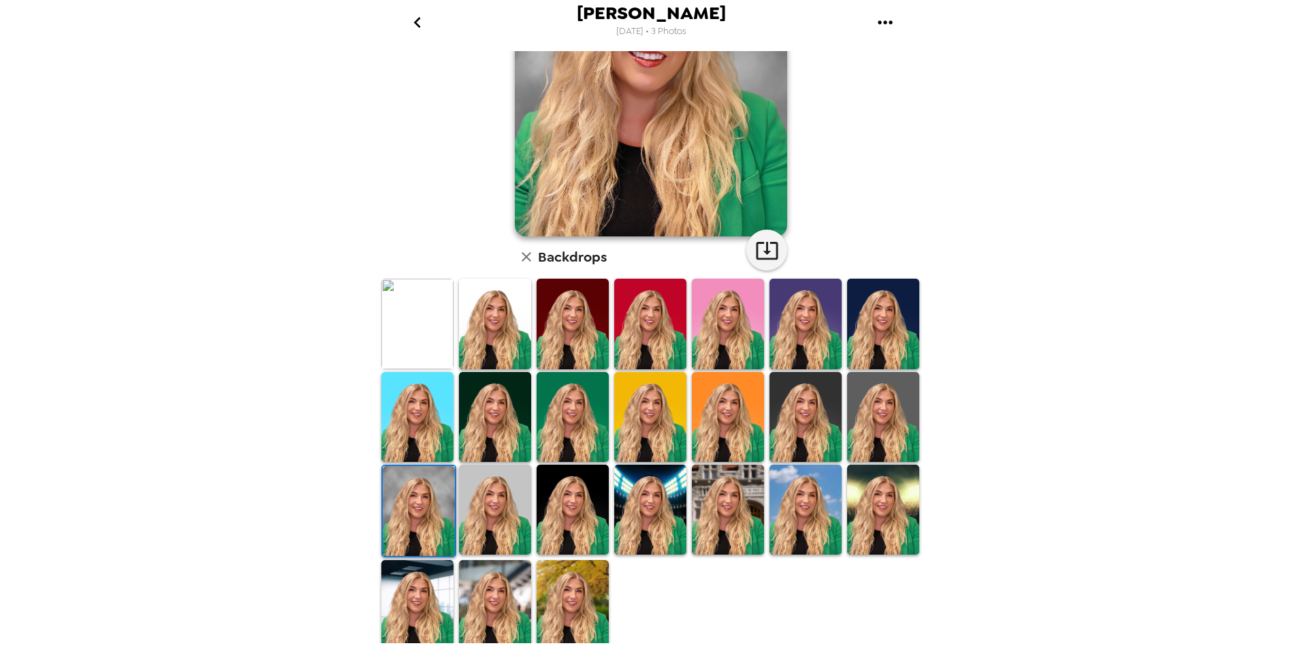
click at [579, 425] on img at bounding box center [573, 417] width 72 height 90
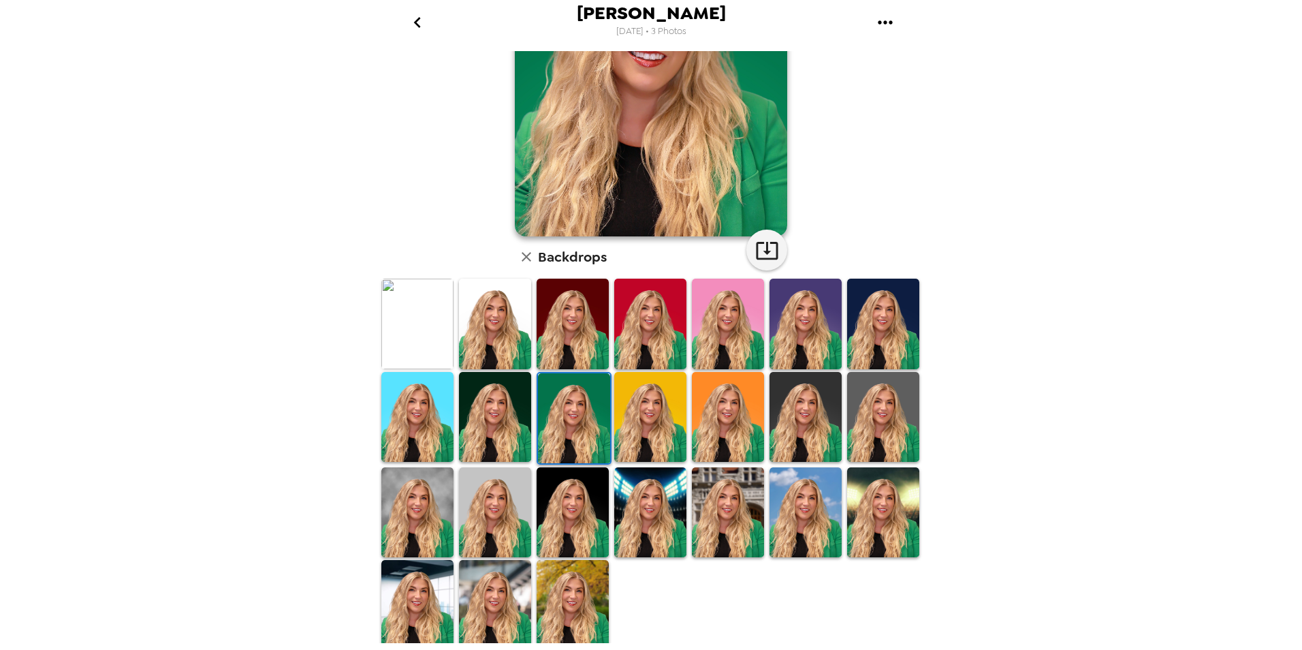
scroll to position [31, 0]
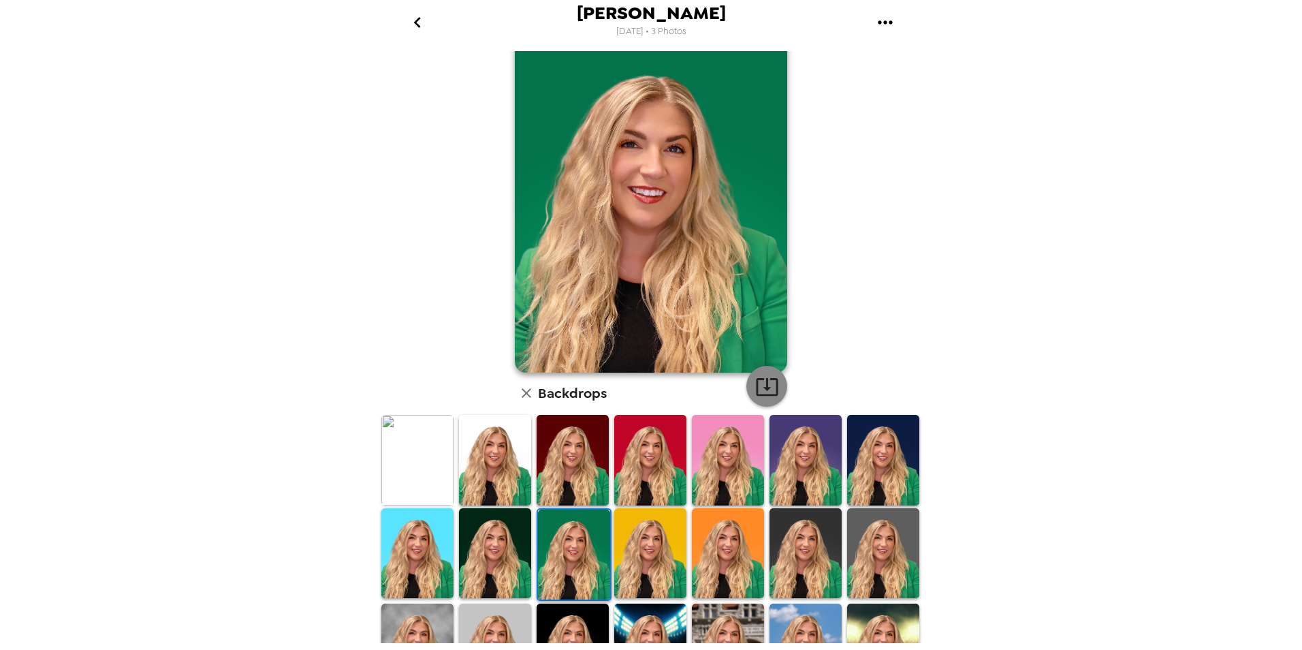
click at [756, 379] on icon "button" at bounding box center [767, 387] width 22 height 18
click at [658, 569] on img at bounding box center [650, 553] width 72 height 90
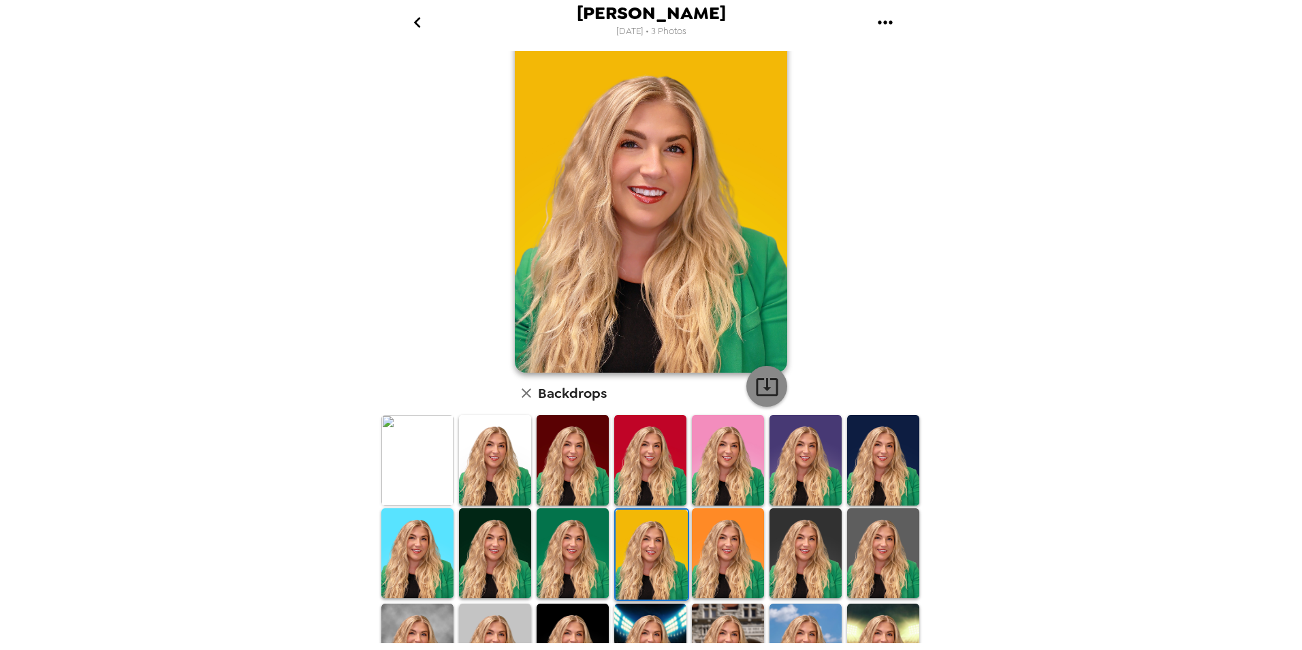
click at [764, 386] on icon "button" at bounding box center [767, 387] width 24 height 24
click at [494, 562] on img at bounding box center [495, 553] width 72 height 90
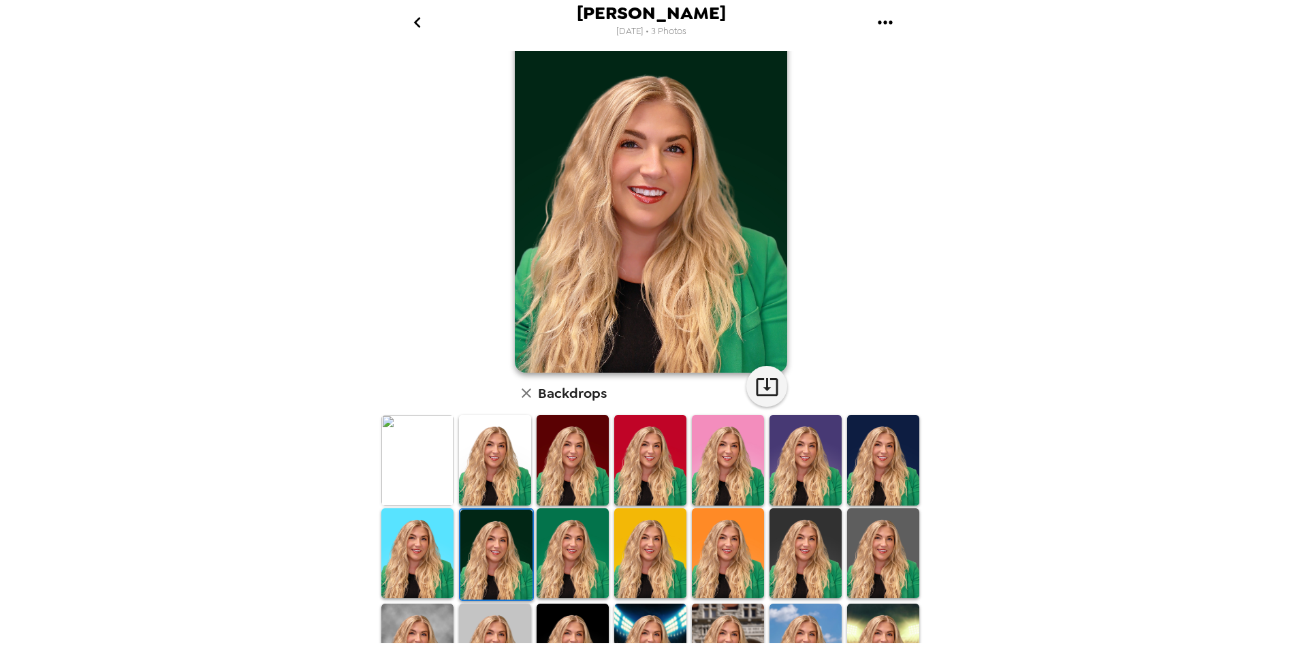
scroll to position [0, 0]
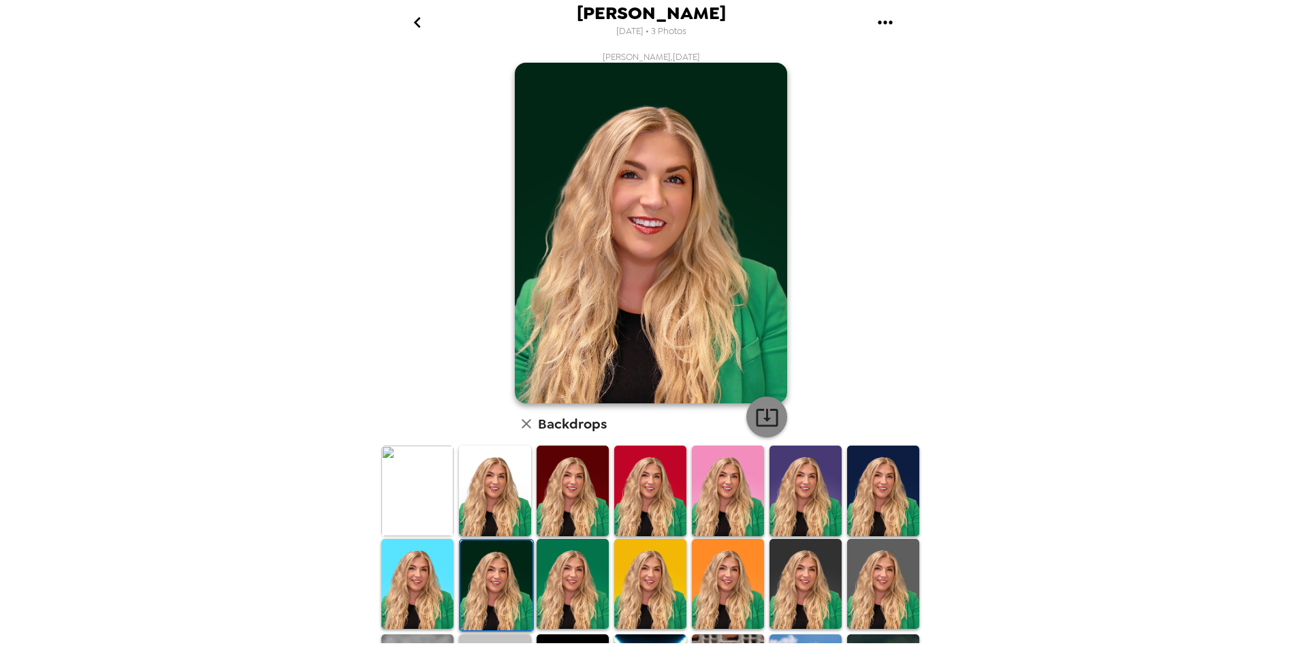
click at [765, 425] on icon "button" at bounding box center [767, 418] width 22 height 18
click at [636, 508] on img at bounding box center [650, 490] width 72 height 90
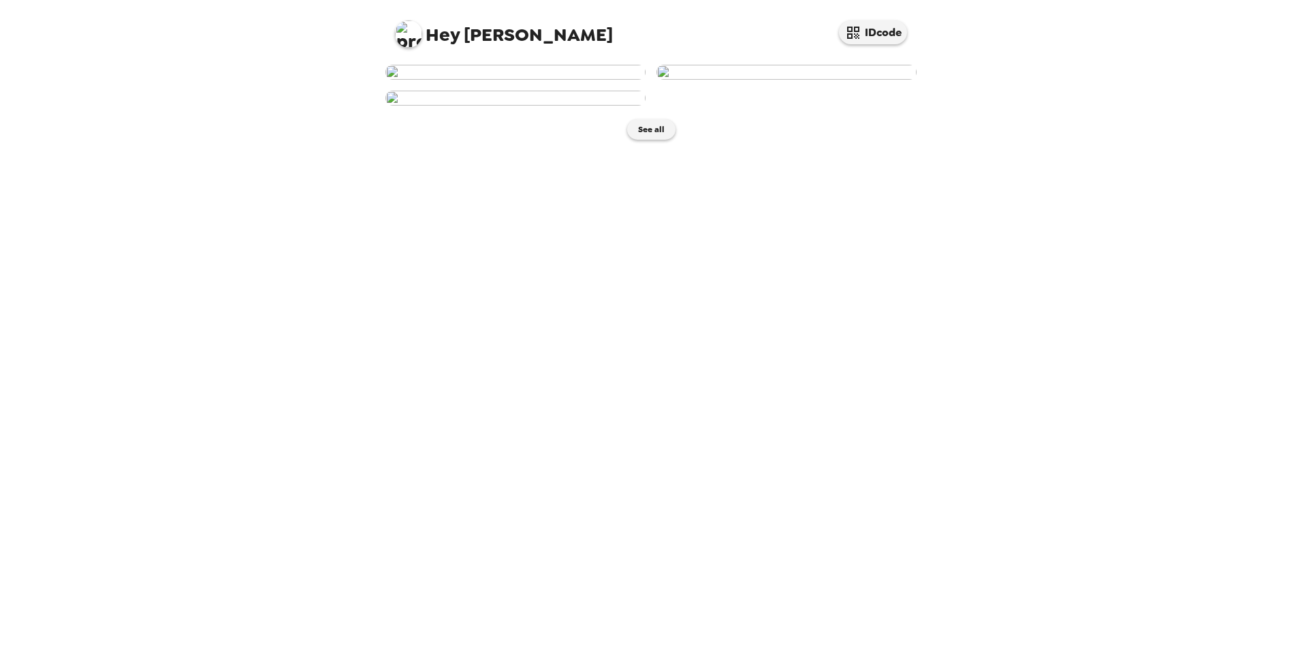
scroll to position [118, 0]
click at [517, 106] on img at bounding box center [515, 98] width 260 height 15
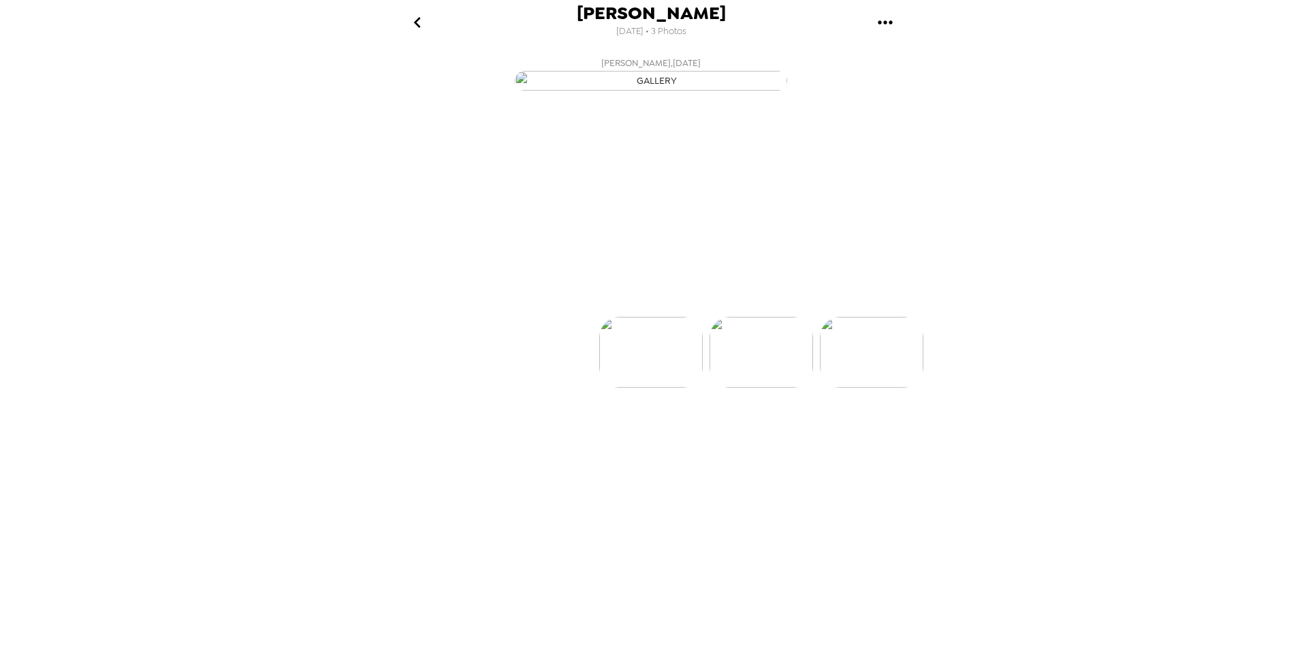
scroll to position [0, 219]
click at [631, 313] on button "Backdrops" at bounding box center [620, 292] width 119 height 41
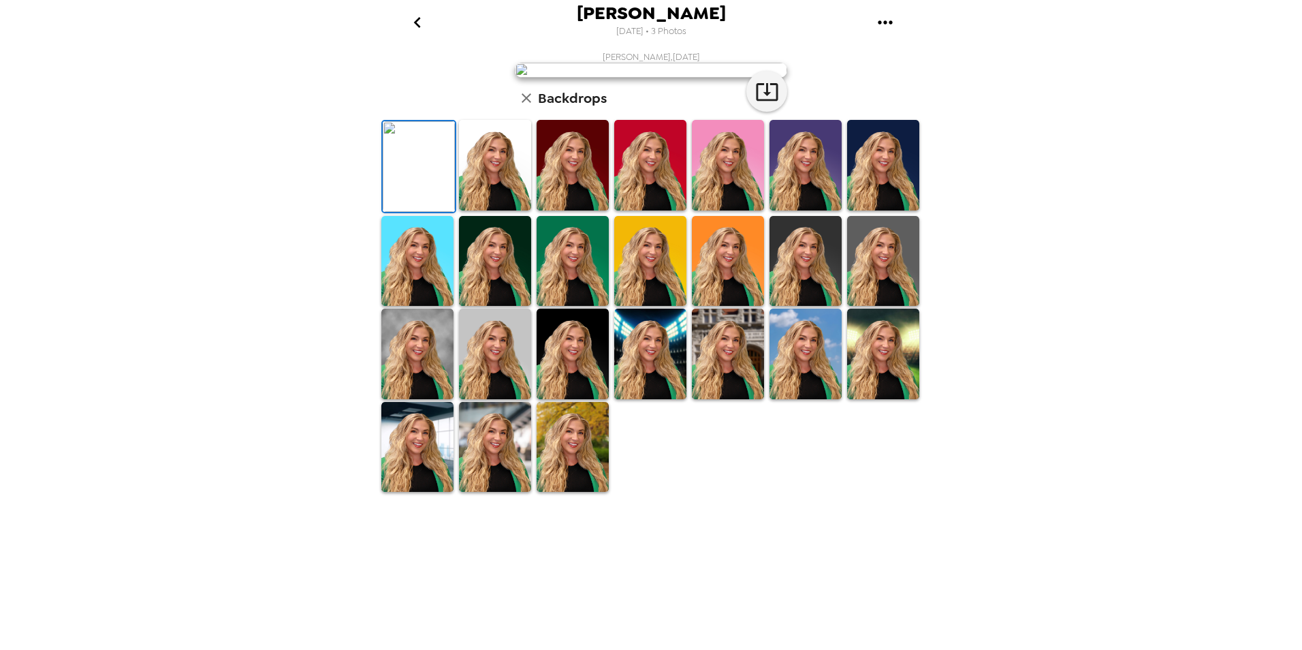
scroll to position [68, 0]
click at [656, 306] on img at bounding box center [650, 261] width 72 height 91
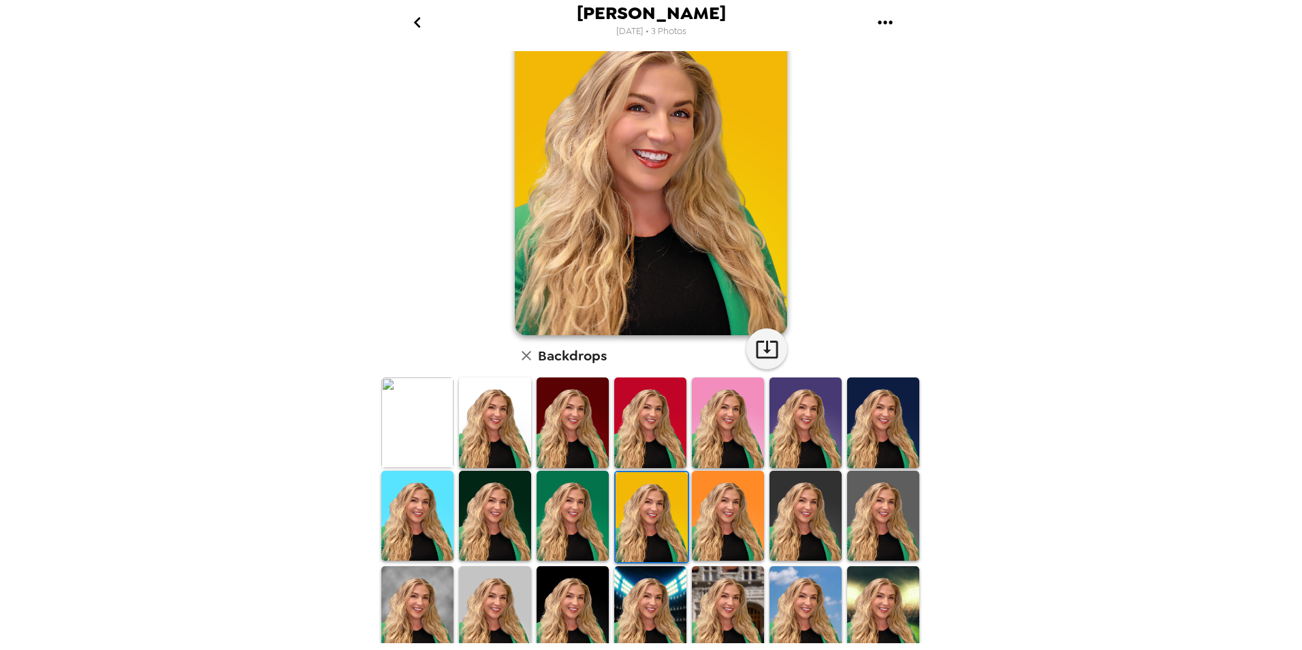
scroll to position [0, 0]
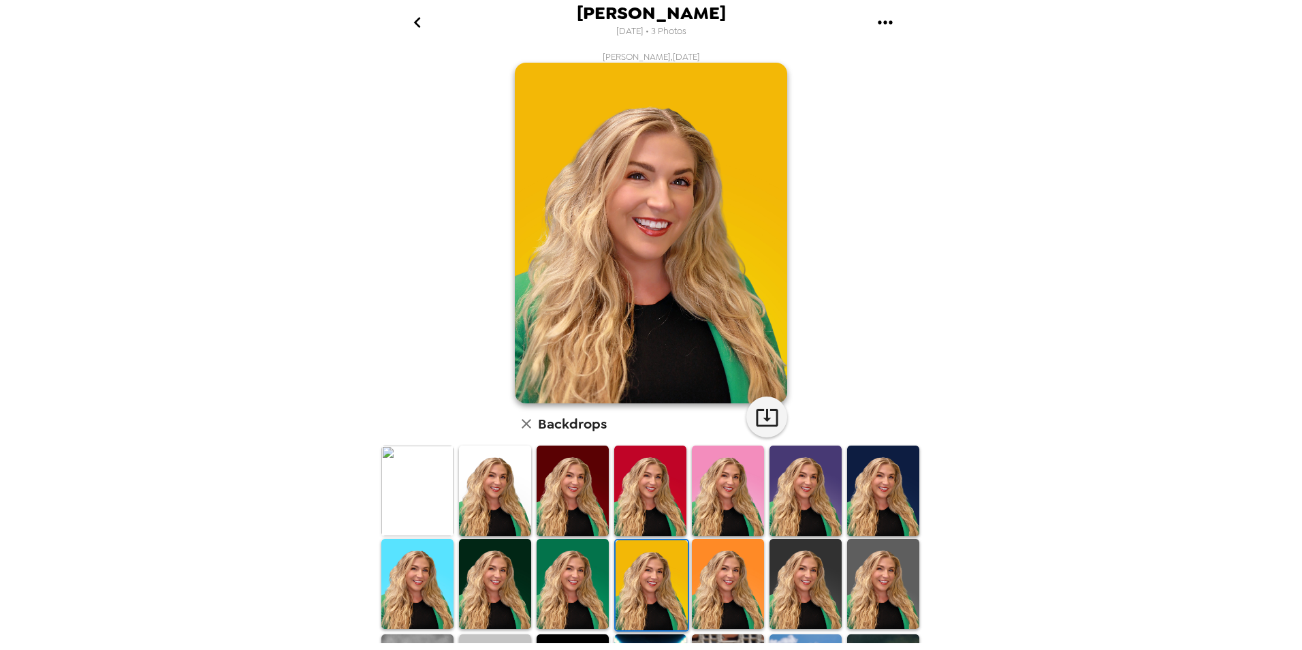
click at [414, 494] on img at bounding box center [417, 490] width 72 height 91
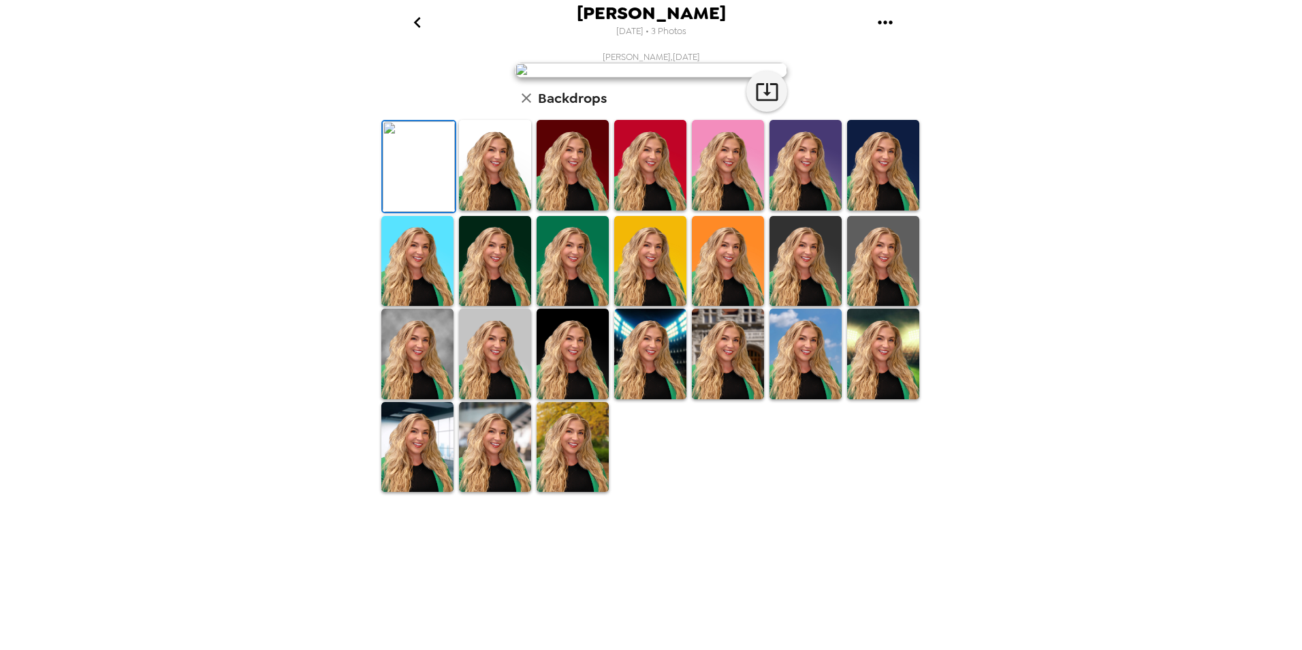
click at [494, 210] on img at bounding box center [495, 165] width 72 height 91
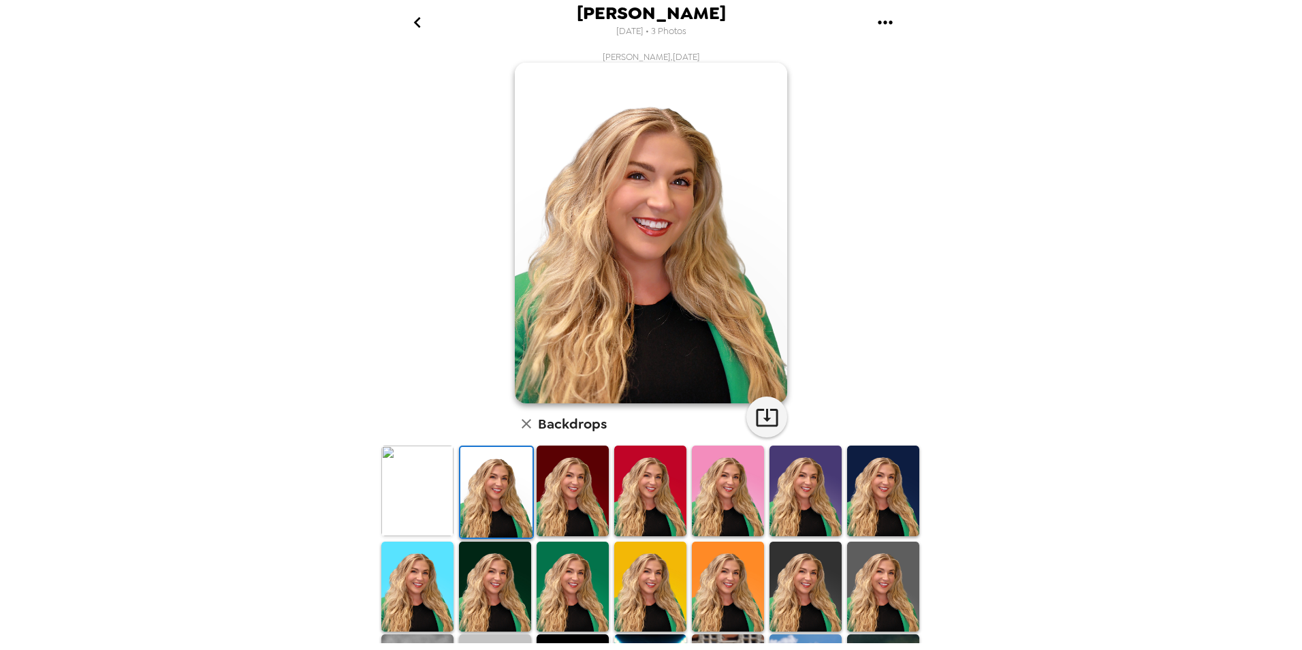
click at [572, 506] on img at bounding box center [573, 490] width 72 height 91
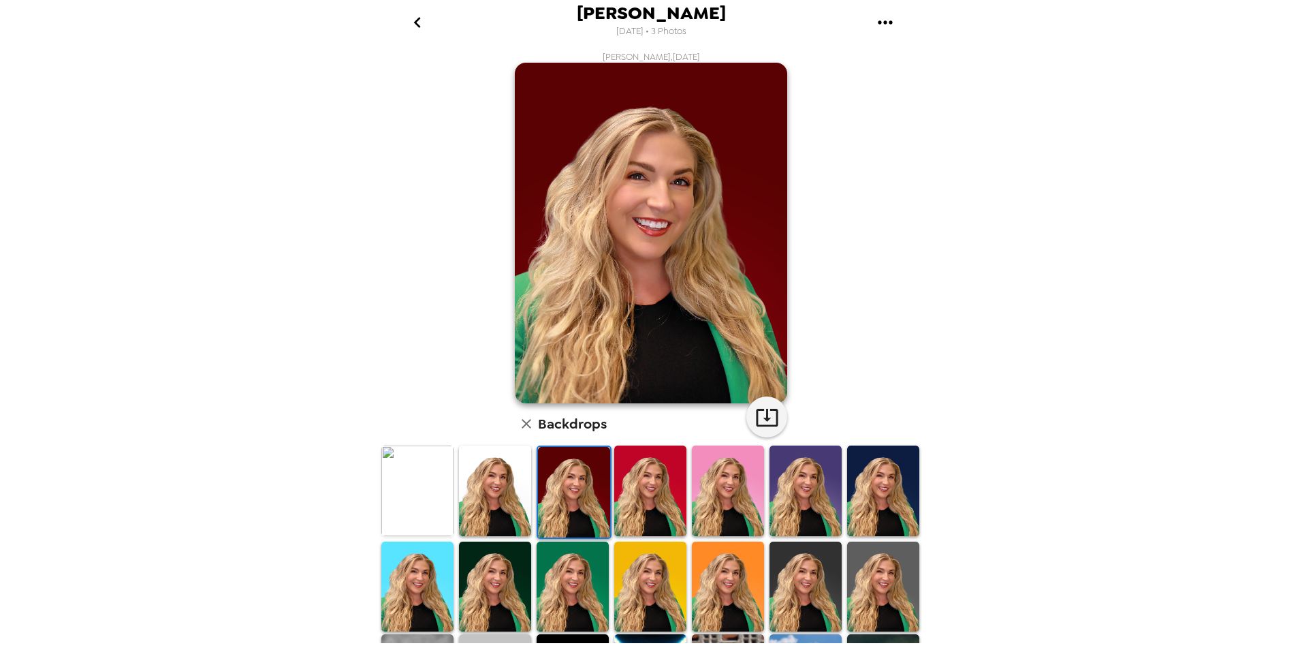
scroll to position [168, 0]
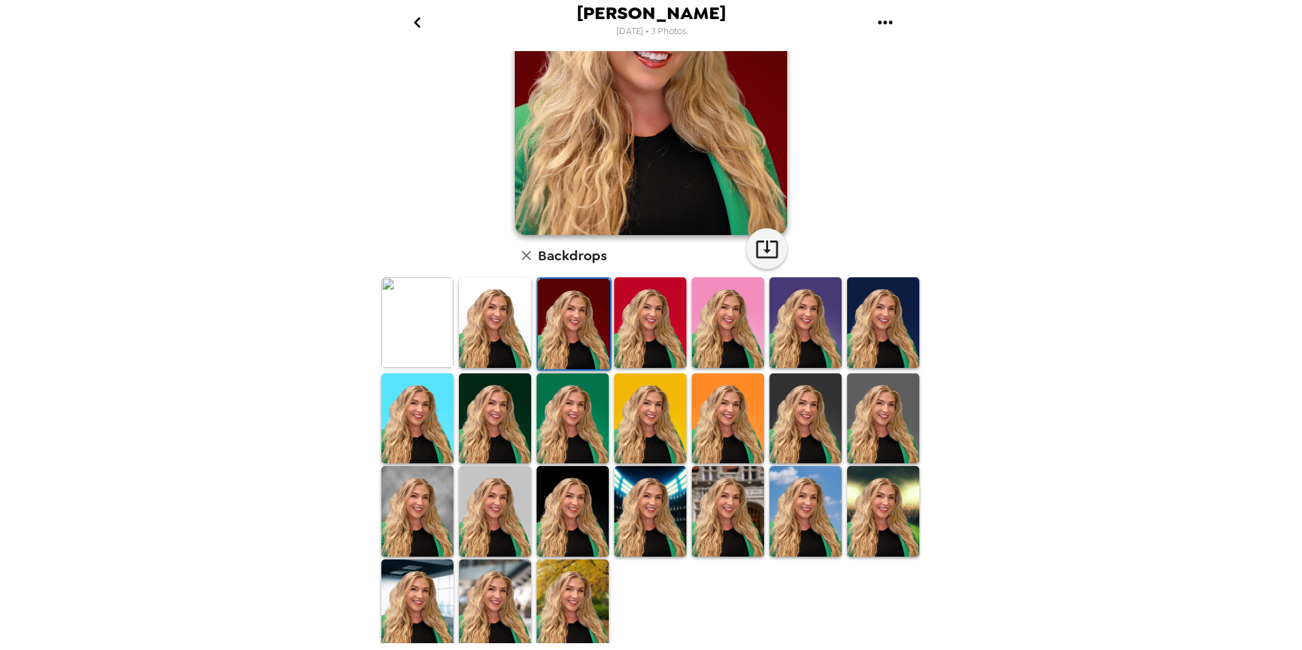
click at [503, 597] on img at bounding box center [495, 604] width 72 height 91
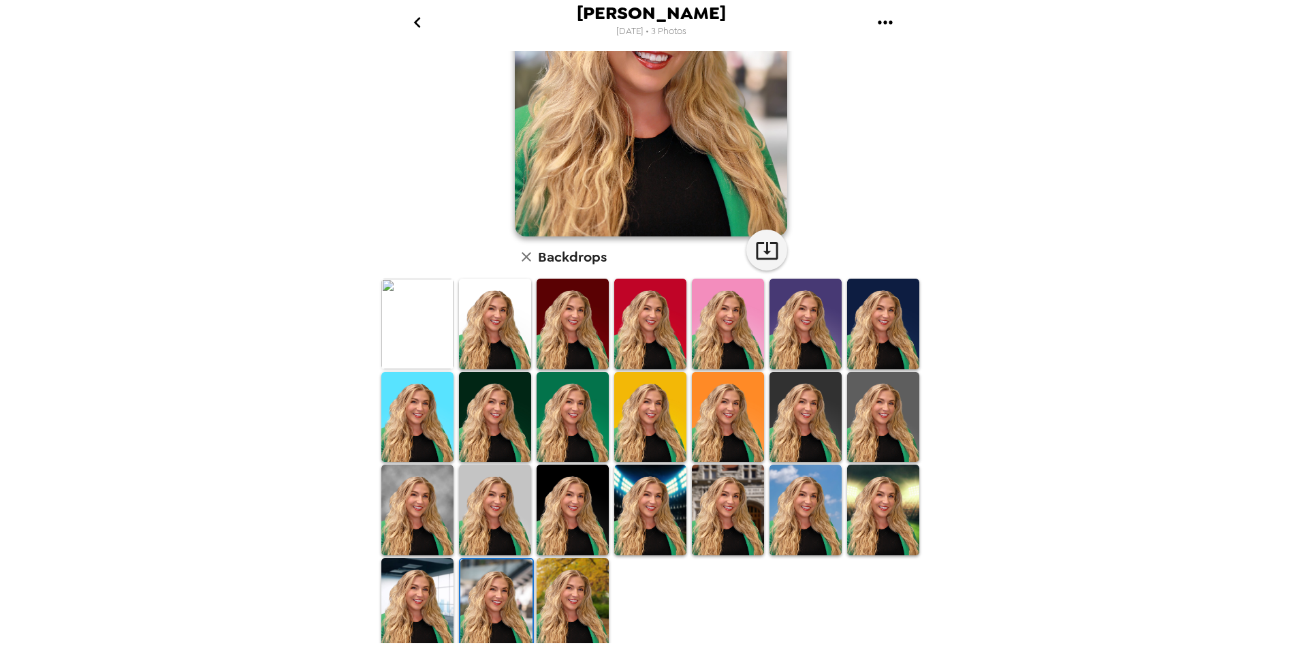
scroll to position [31, 0]
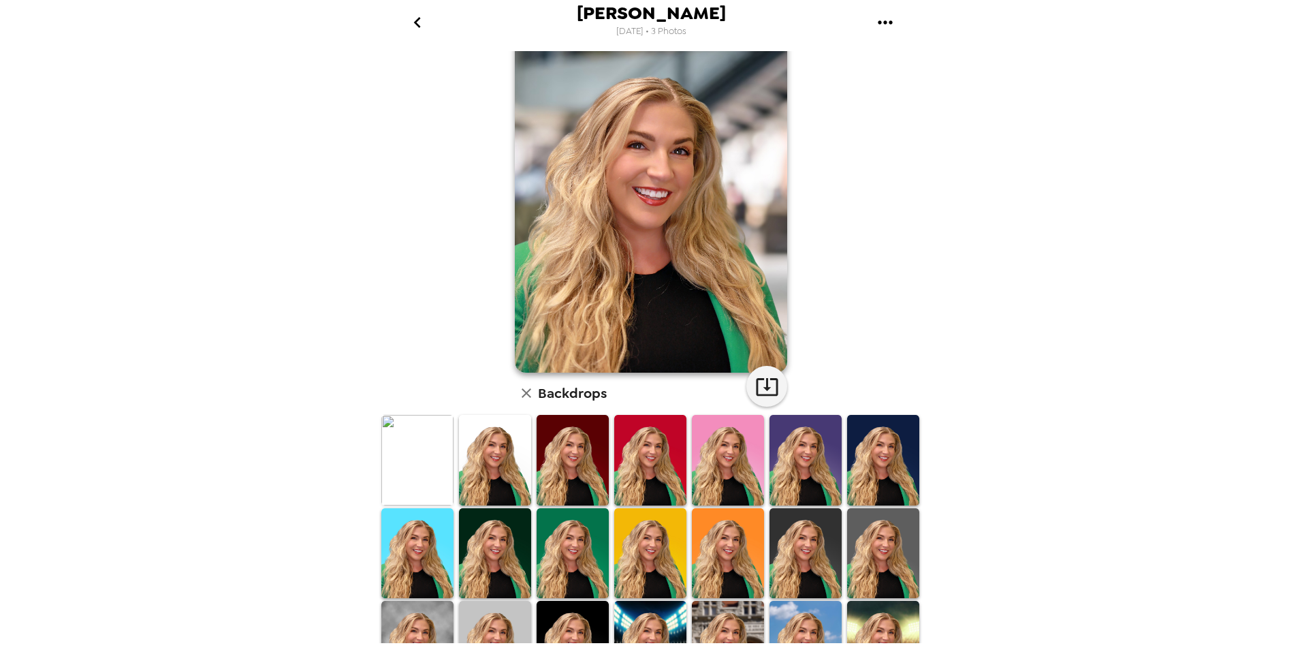
click at [714, 606] on img at bounding box center [728, 646] width 72 height 91
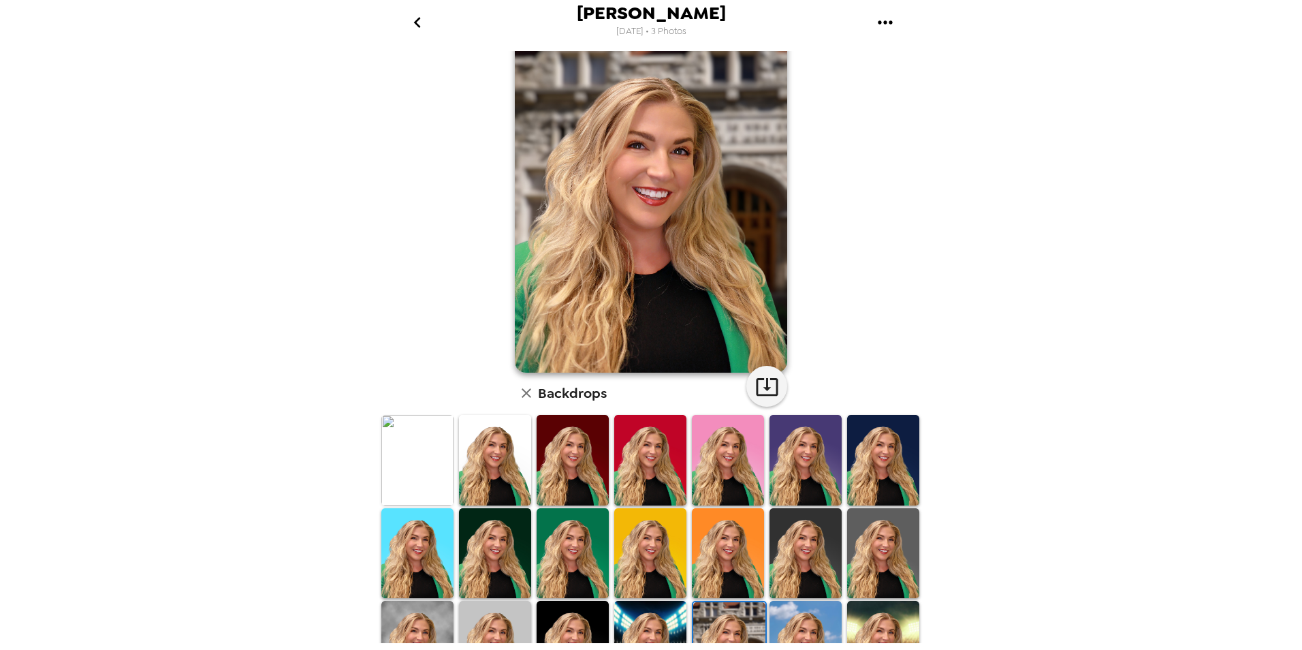
scroll to position [99, 0]
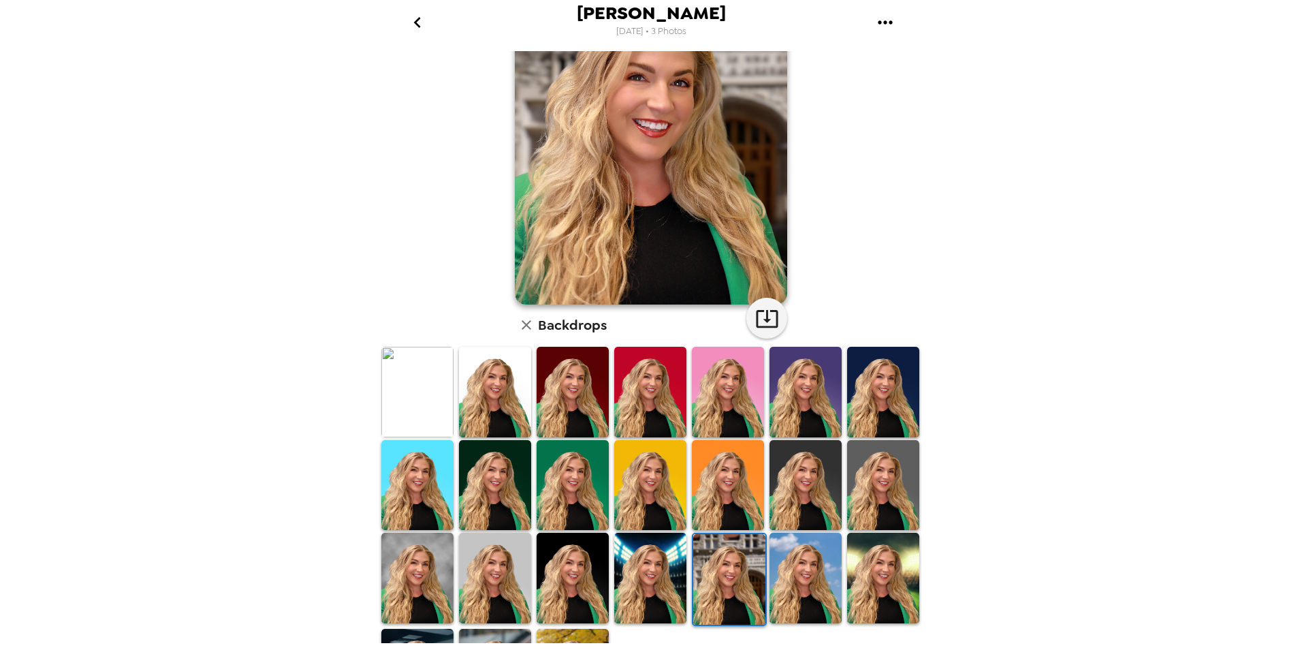
click at [491, 577] on img at bounding box center [495, 578] width 72 height 91
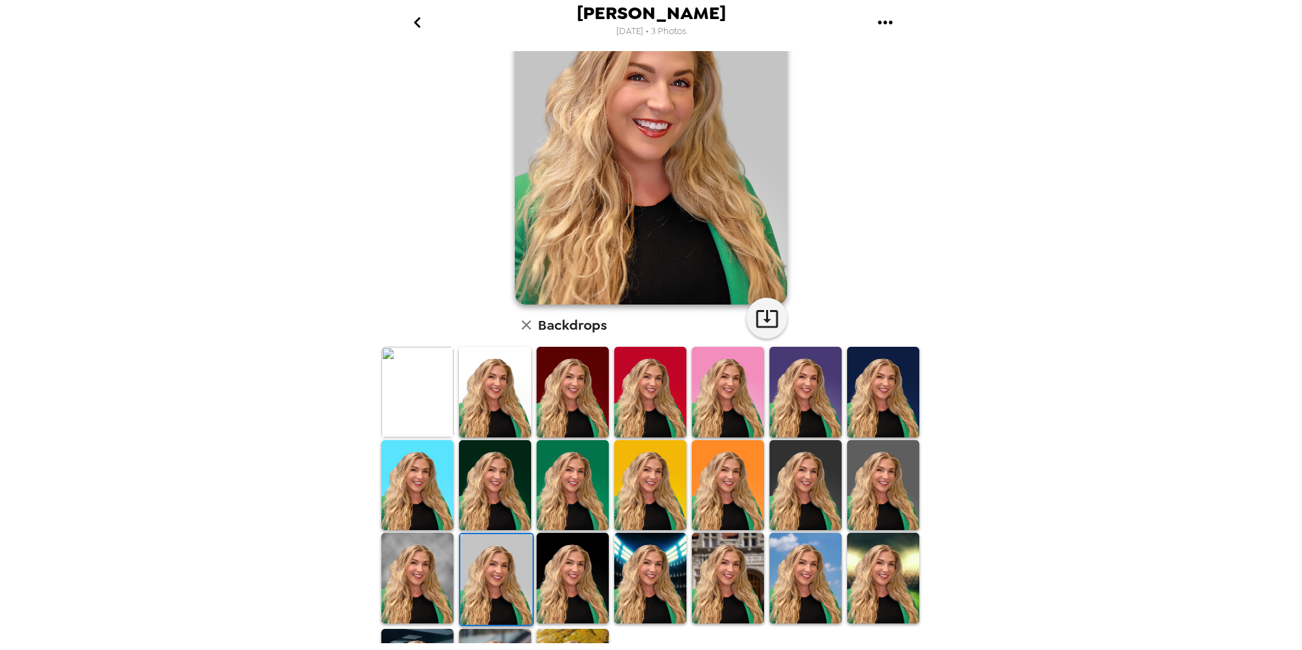
click at [428, 572] on img at bounding box center [417, 578] width 72 height 91
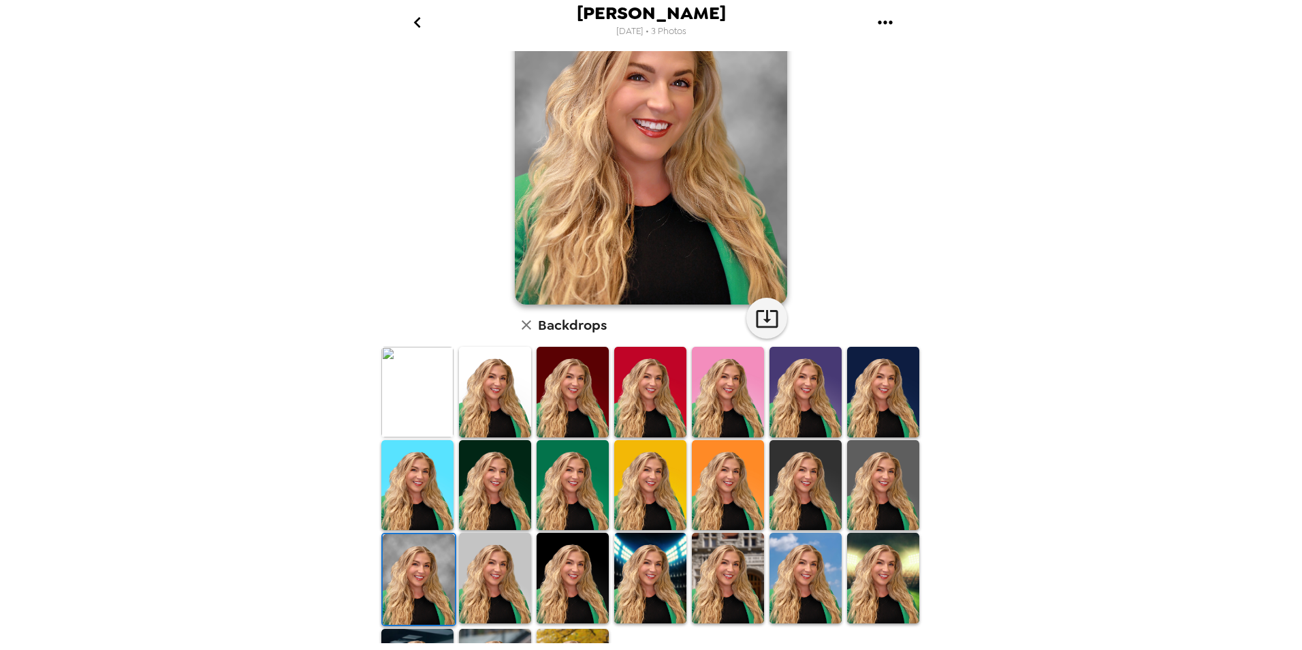
scroll to position [0, 0]
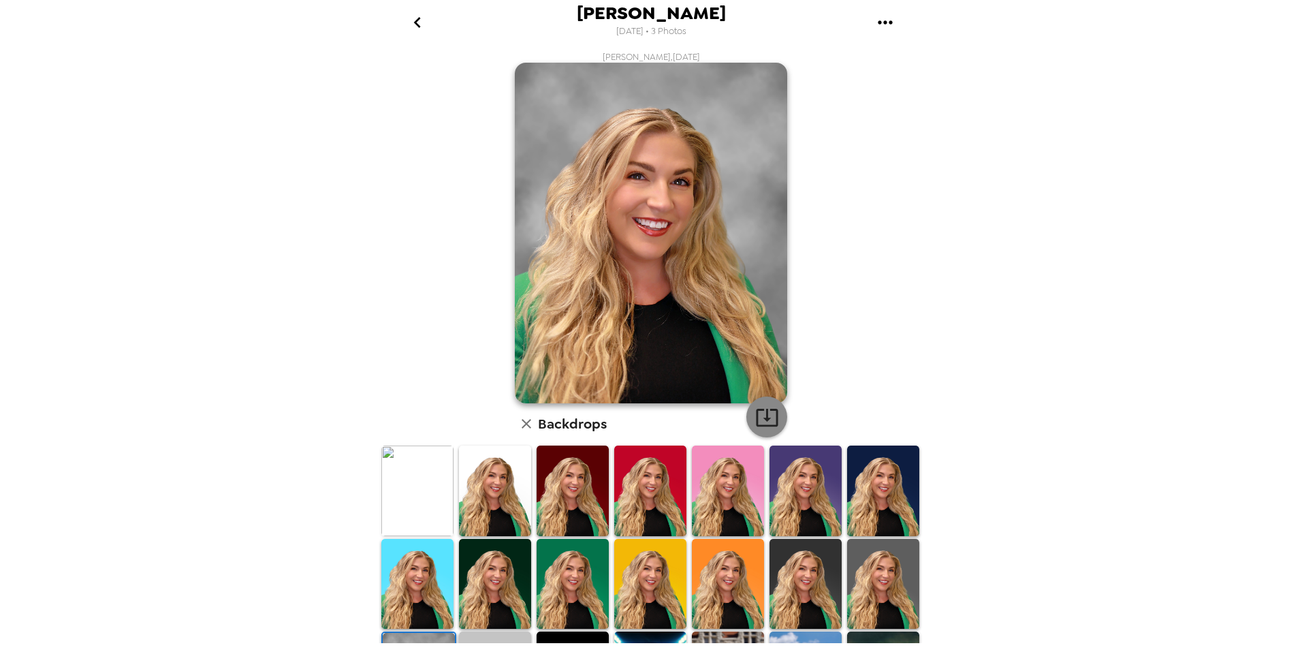
click at [762, 415] on icon "button" at bounding box center [767, 418] width 22 height 18
drag, startPoint x: 423, startPoint y: 20, endPoint x: 415, endPoint y: 25, distance: 8.9
click at [423, 20] on icon "go back" at bounding box center [418, 23] width 22 height 22
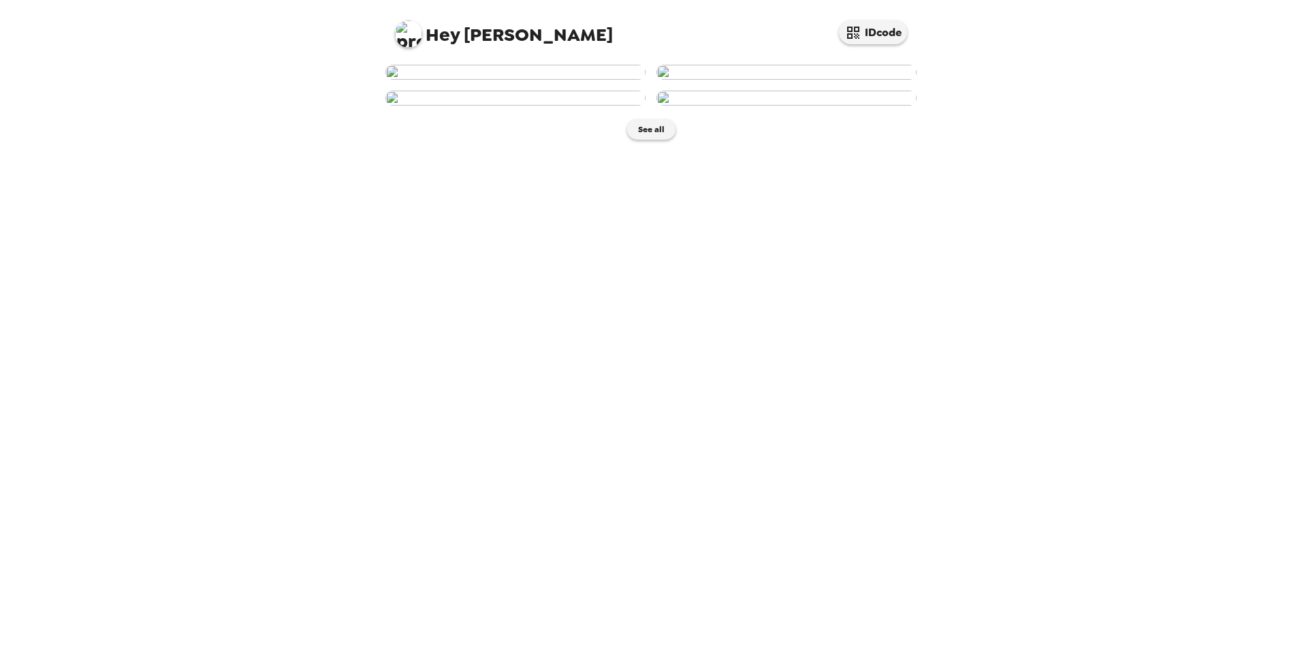
click at [466, 80] on img at bounding box center [515, 72] width 260 height 15
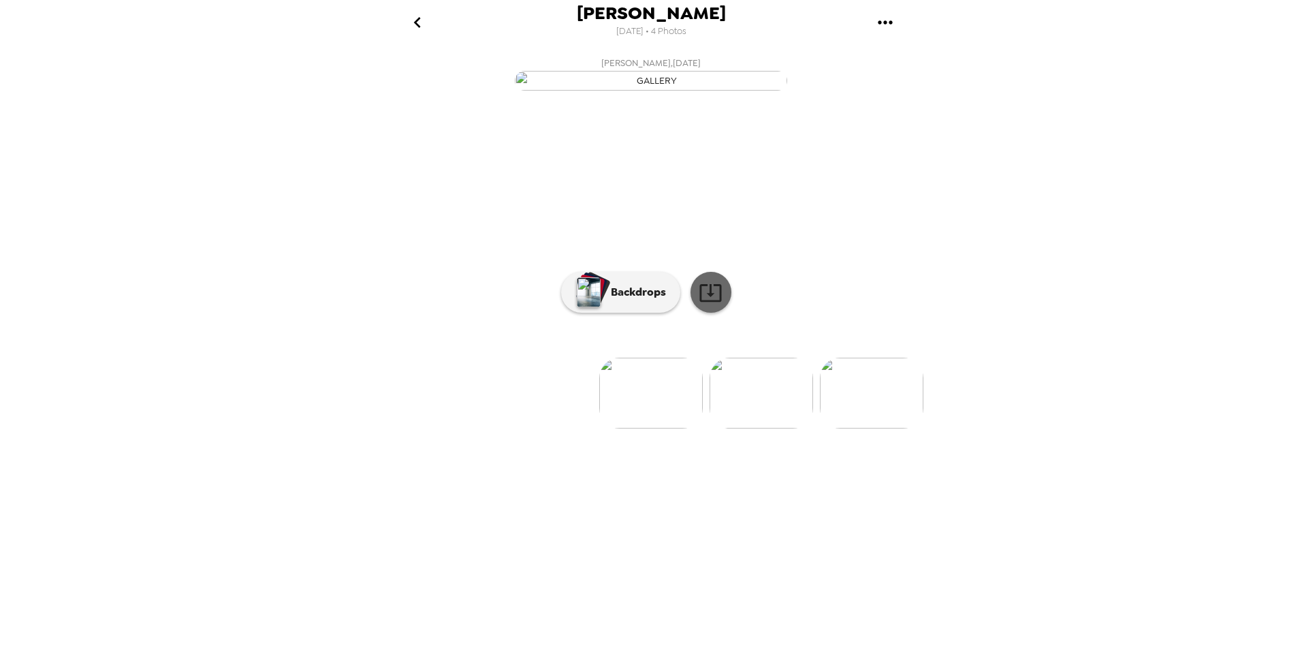
click at [710, 304] on icon at bounding box center [711, 293] width 24 height 24
click at [654, 300] on p "Backdrops" at bounding box center [635, 292] width 62 height 16
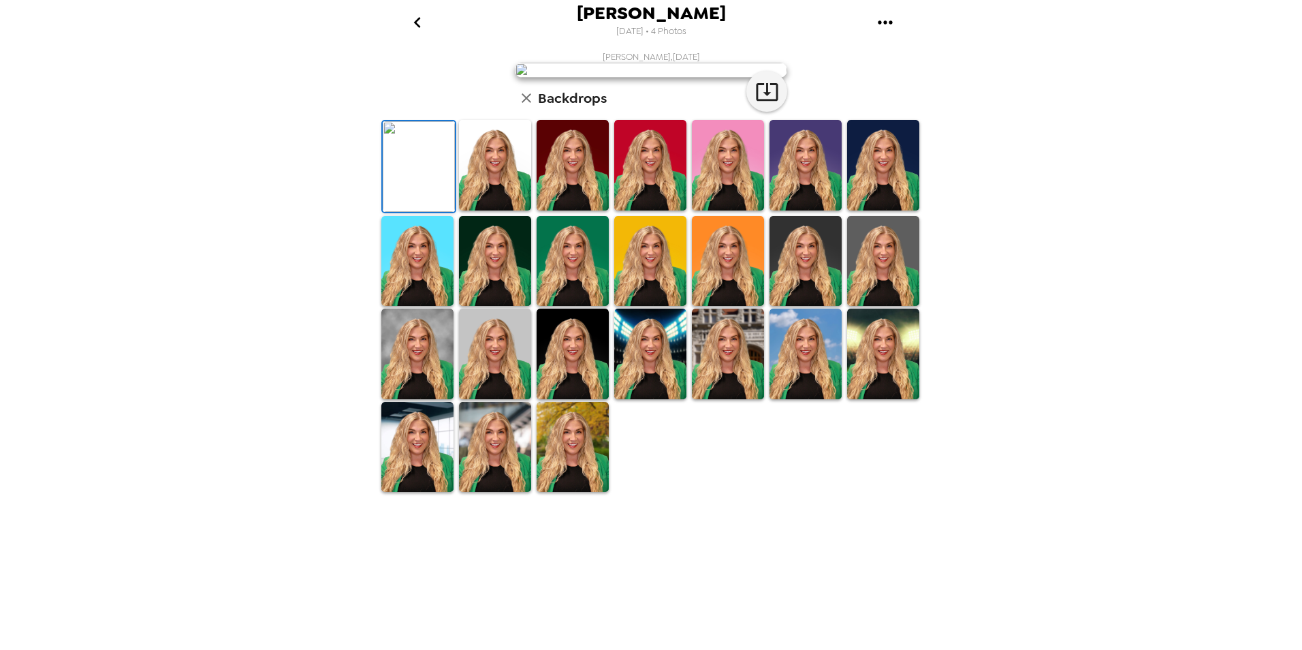
click at [629, 306] on img at bounding box center [650, 261] width 72 height 91
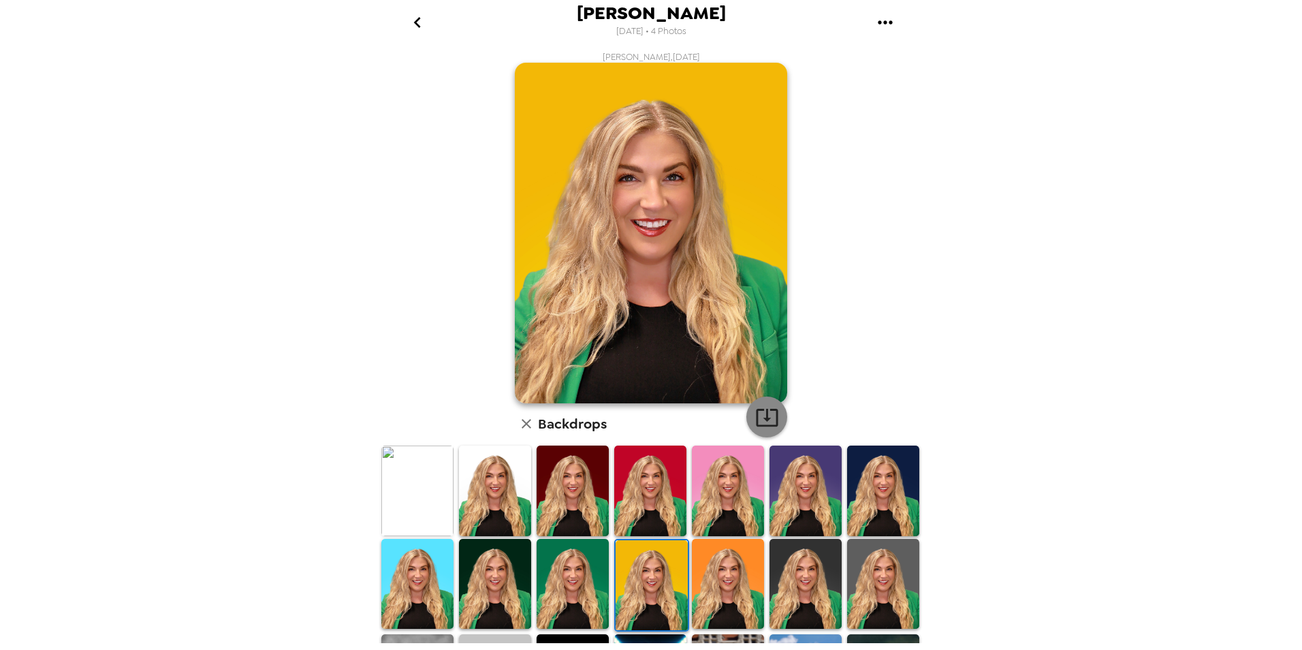
click at [768, 422] on icon "button" at bounding box center [767, 417] width 24 height 24
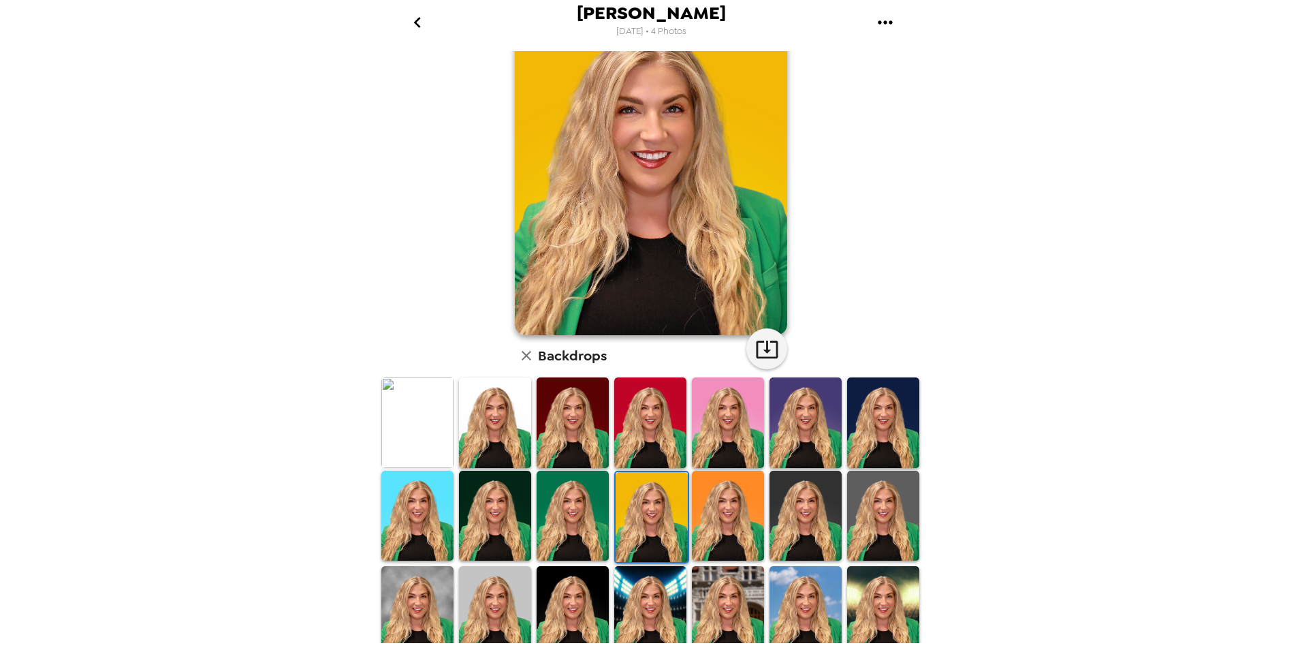
scroll to position [136, 0]
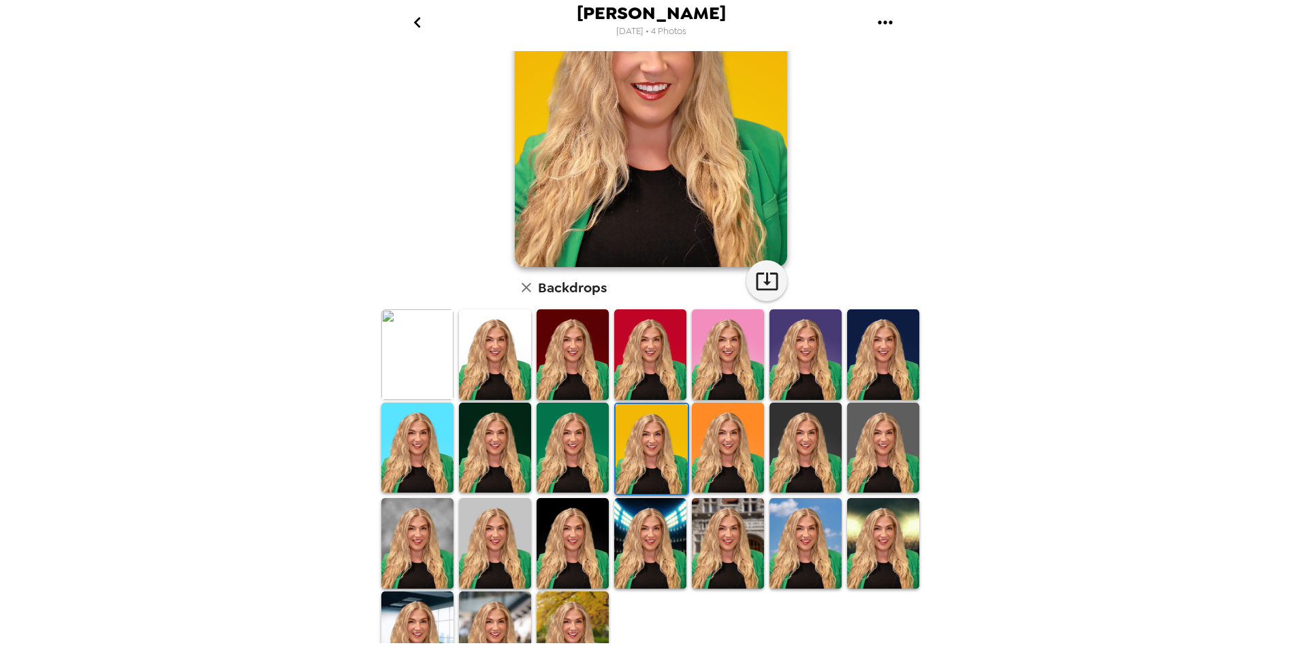
click at [417, 532] on img at bounding box center [417, 543] width 72 height 91
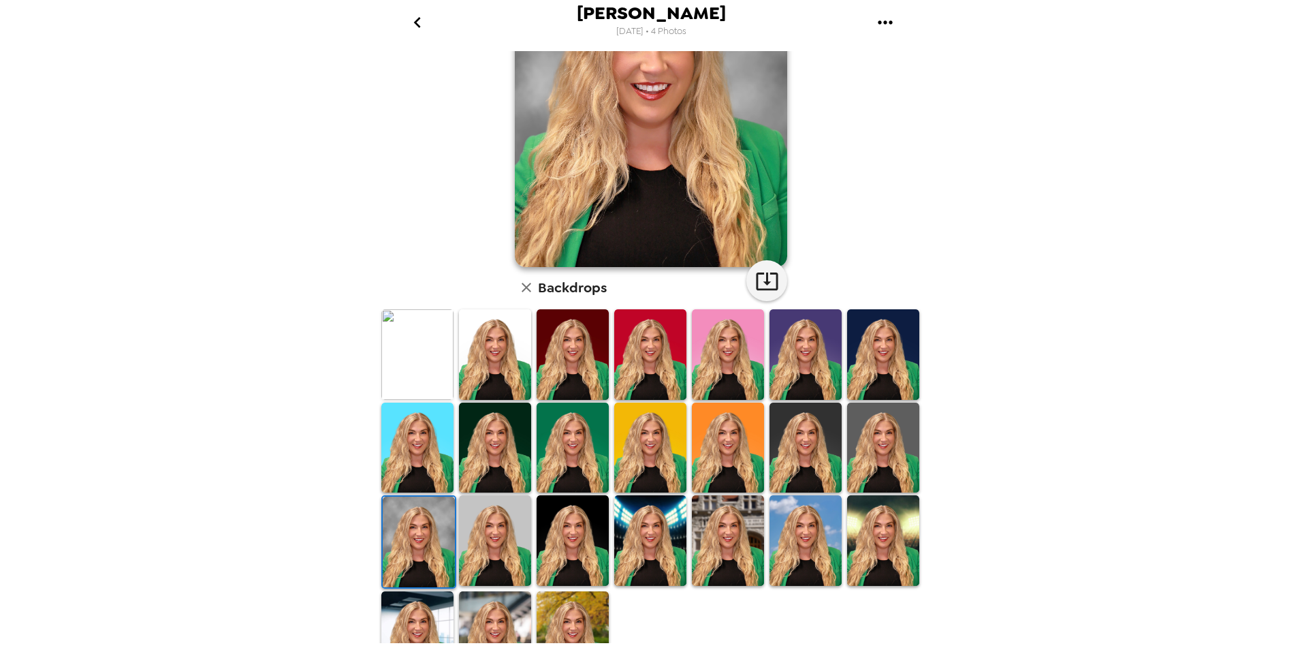
scroll to position [0, 0]
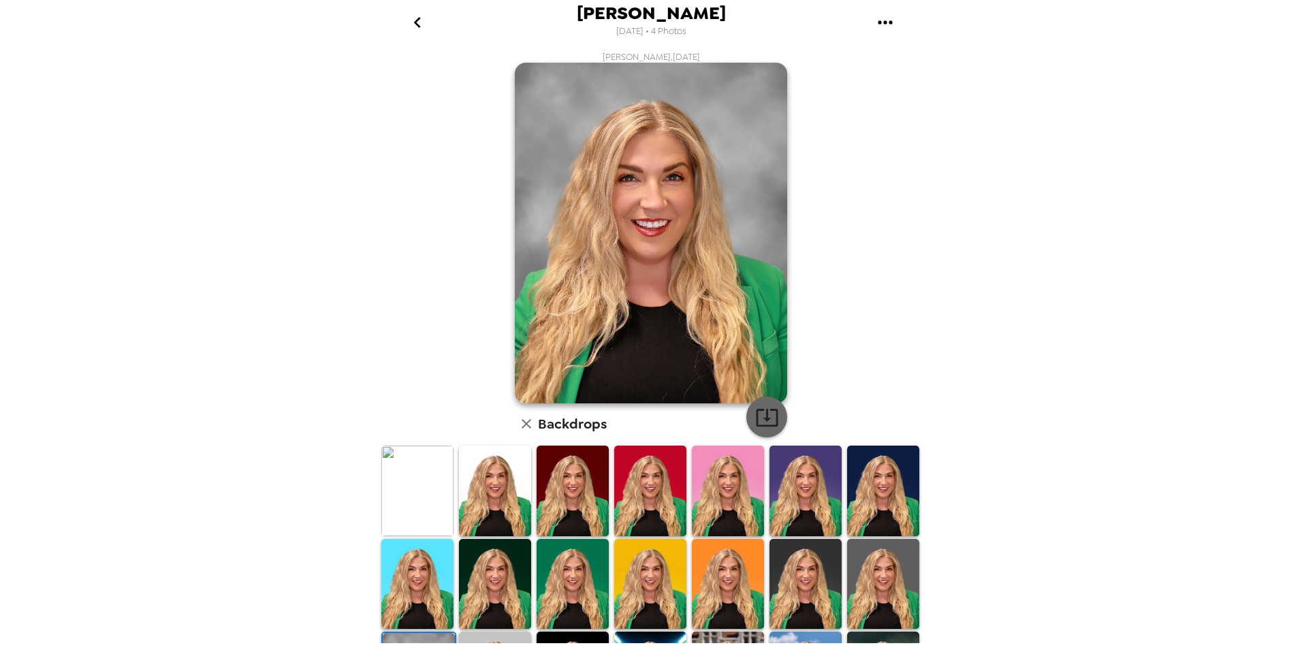
click at [756, 422] on icon "button" at bounding box center [767, 418] width 22 height 18
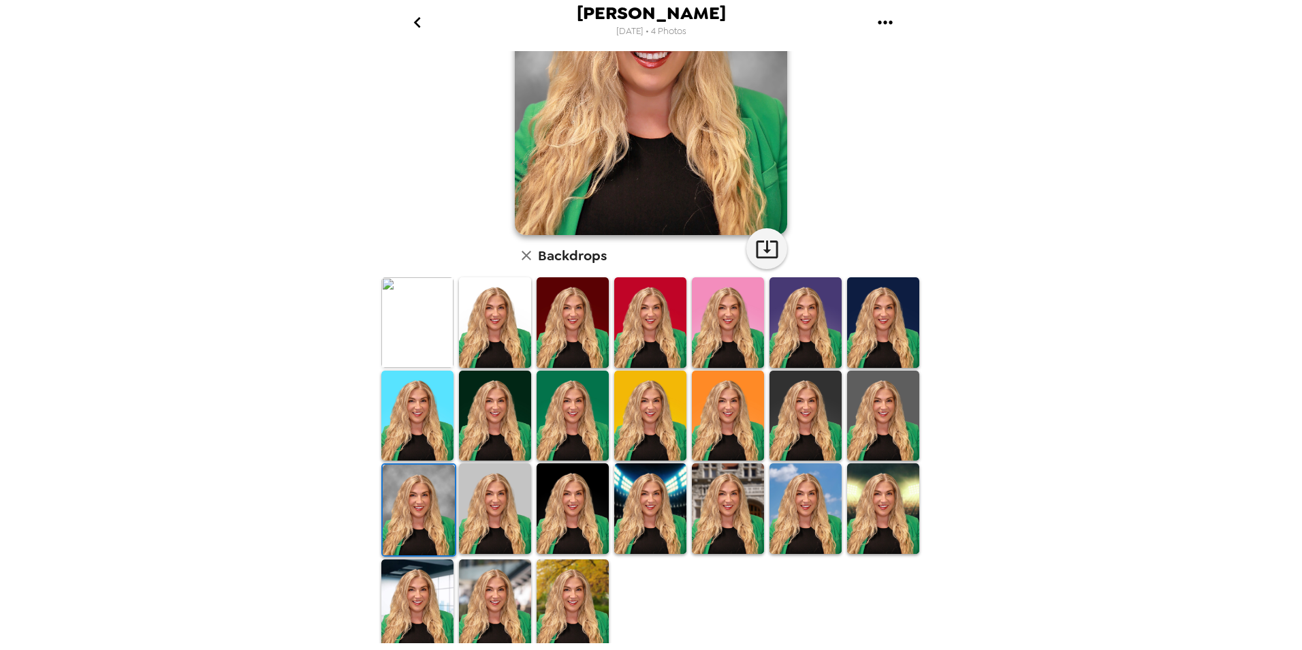
click at [577, 586] on img at bounding box center [573, 604] width 72 height 91
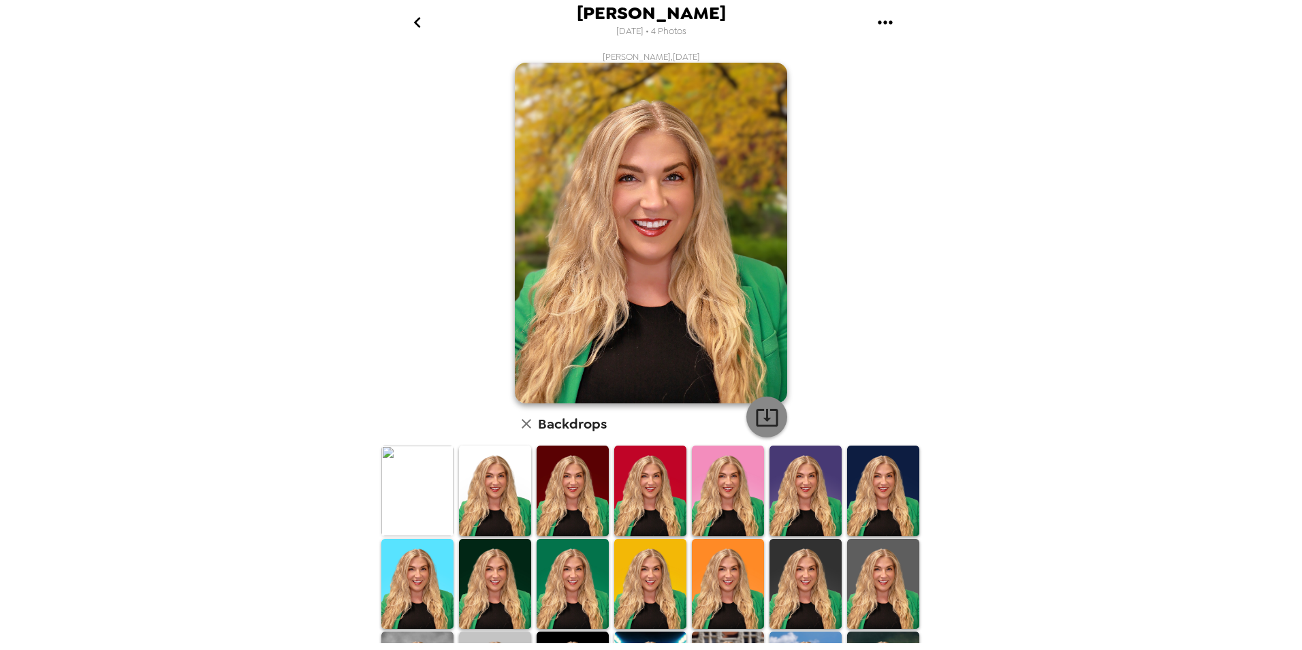
click at [763, 406] on icon "button" at bounding box center [767, 417] width 24 height 24
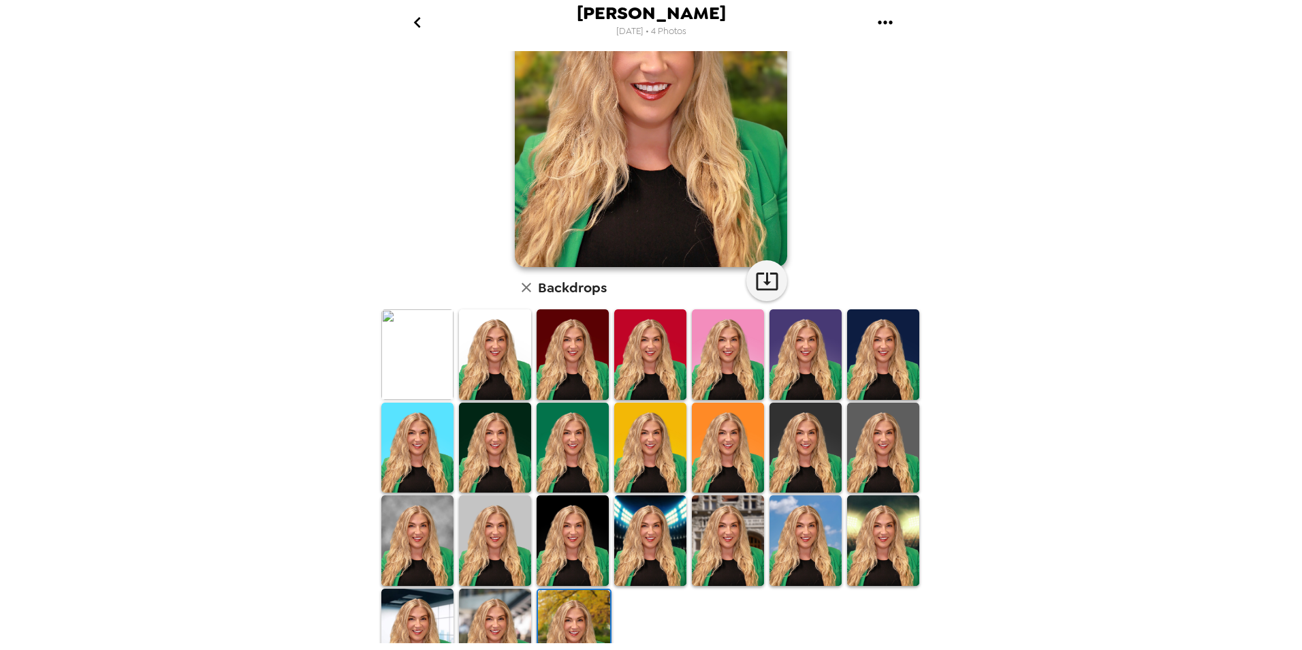
click at [785, 446] on img at bounding box center [805, 447] width 72 height 91
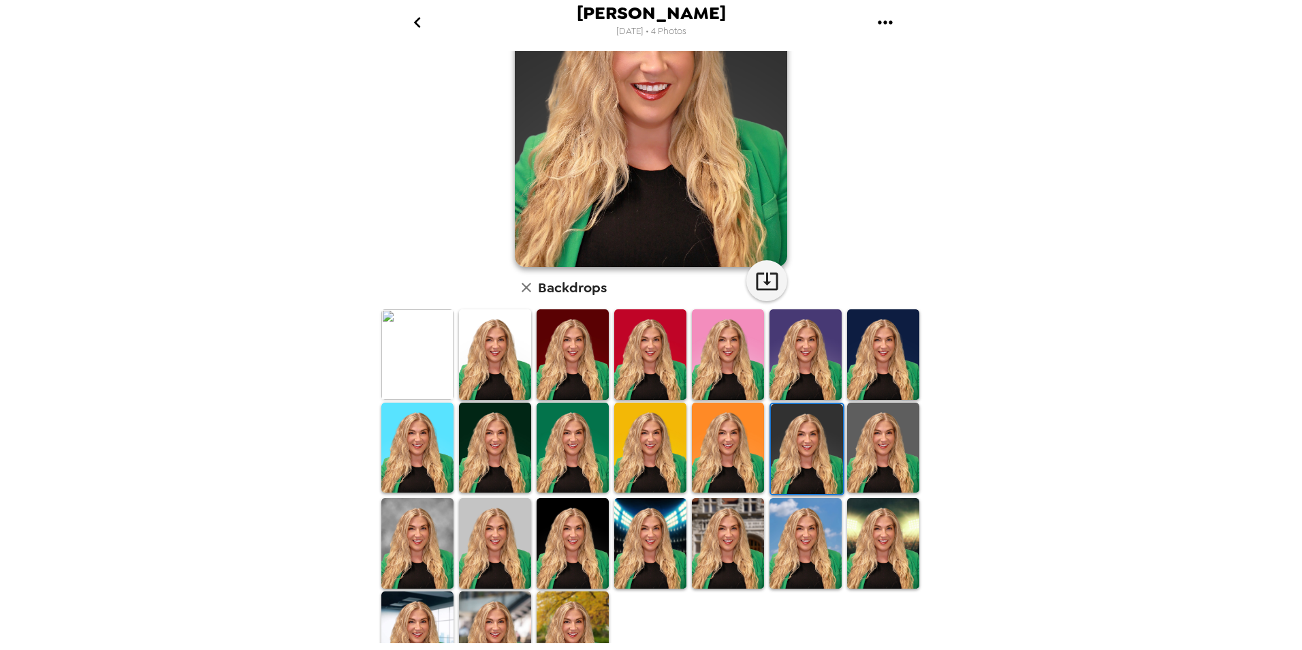
scroll to position [0, 0]
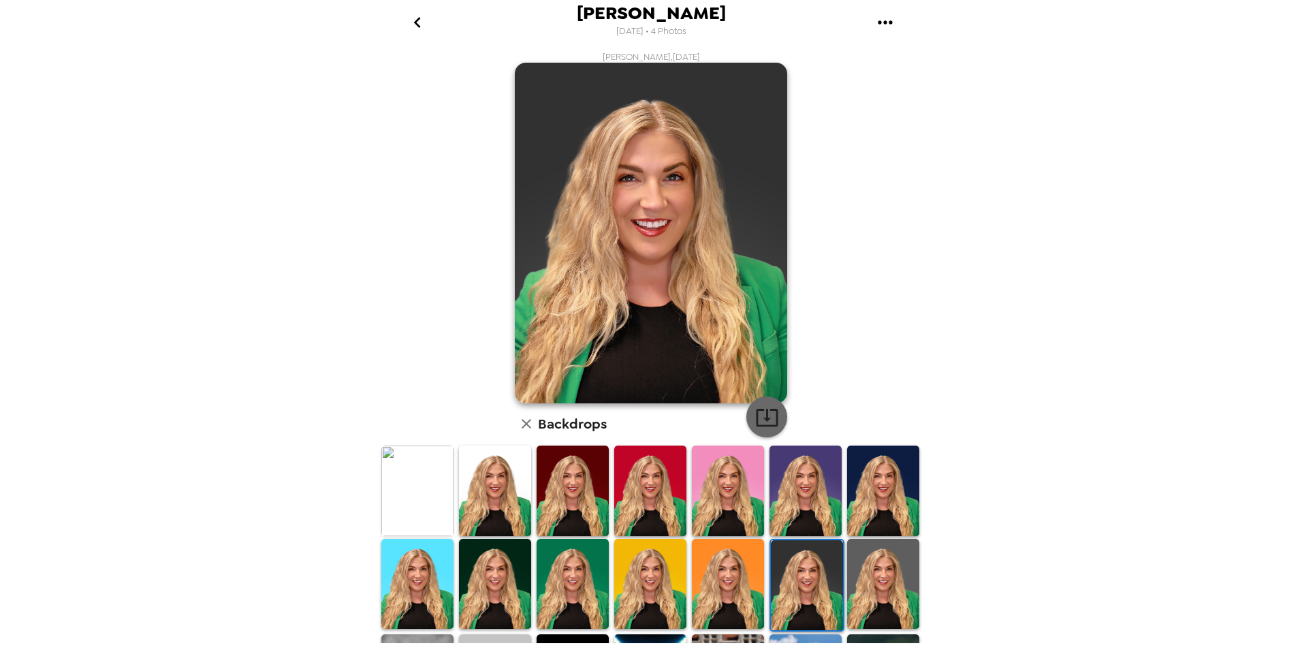
click at [755, 411] on icon "button" at bounding box center [767, 417] width 24 height 24
click at [416, 25] on icon "go back" at bounding box center [418, 23] width 22 height 22
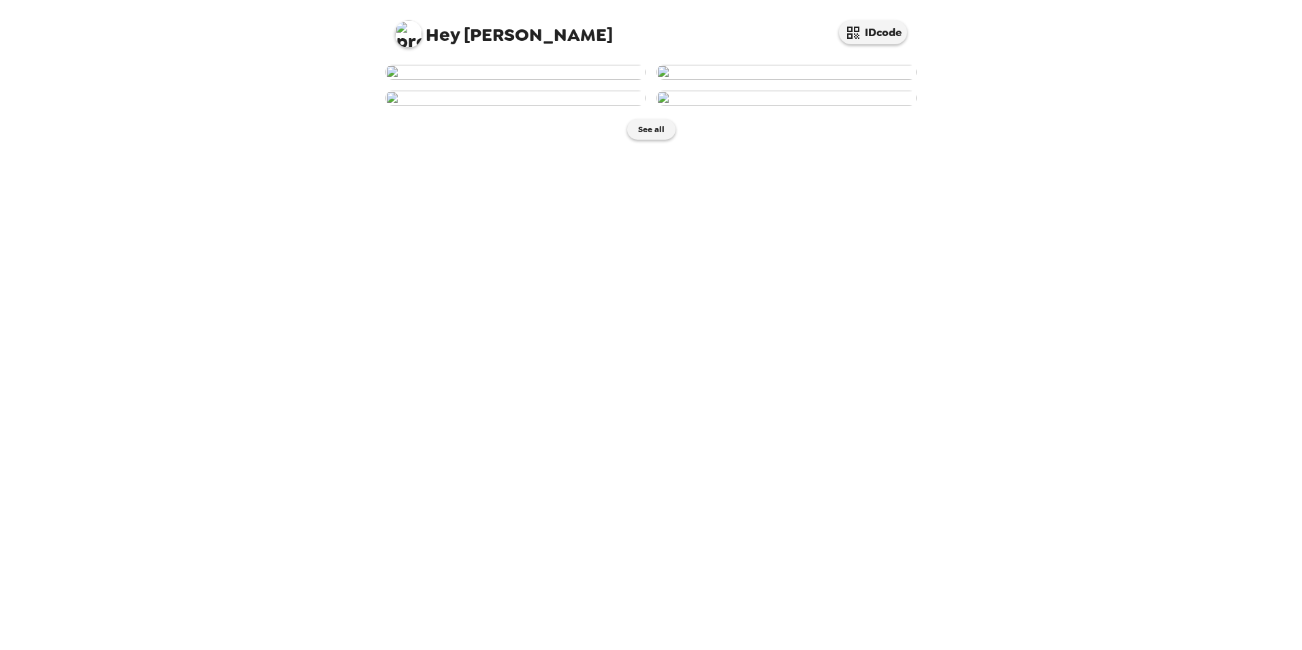
scroll to position [118, 0]
click at [648, 140] on button "See all" at bounding box center [651, 129] width 48 height 20
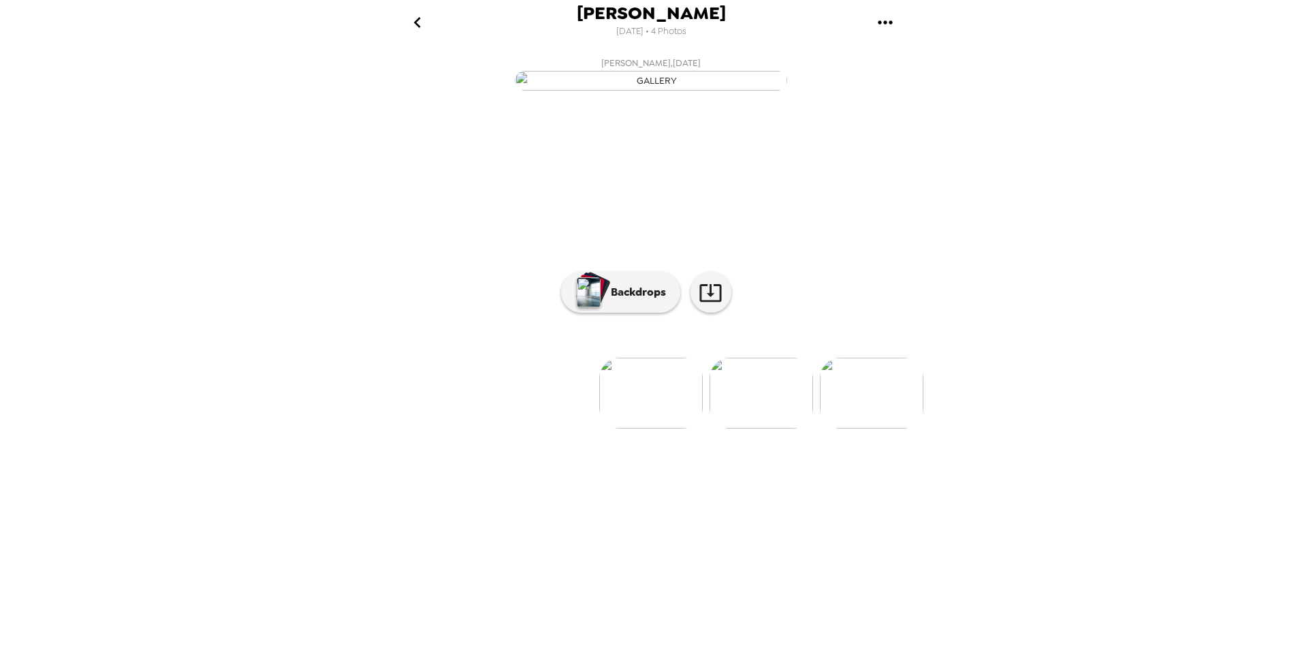
scroll to position [0, 331]
